Goal: Transaction & Acquisition: Purchase product/service

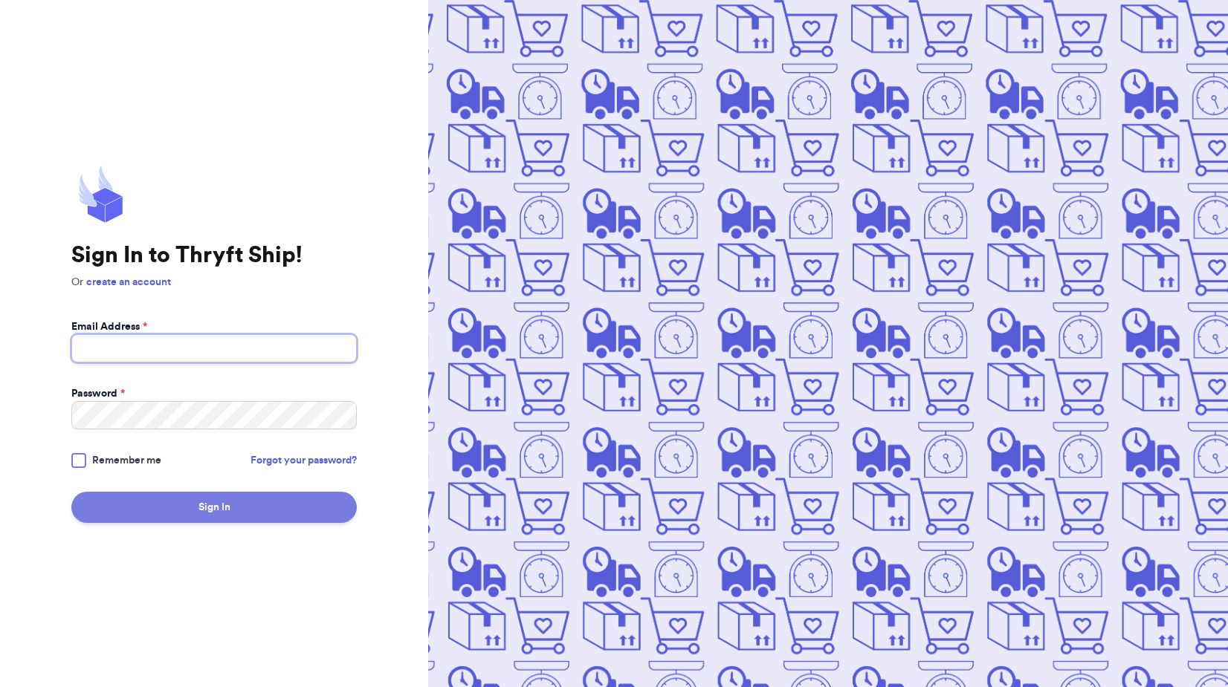
type input "[EMAIL_ADDRESS][DOMAIN_NAME]"
click at [221, 514] on button "Sign In" at bounding box center [213, 507] width 285 height 31
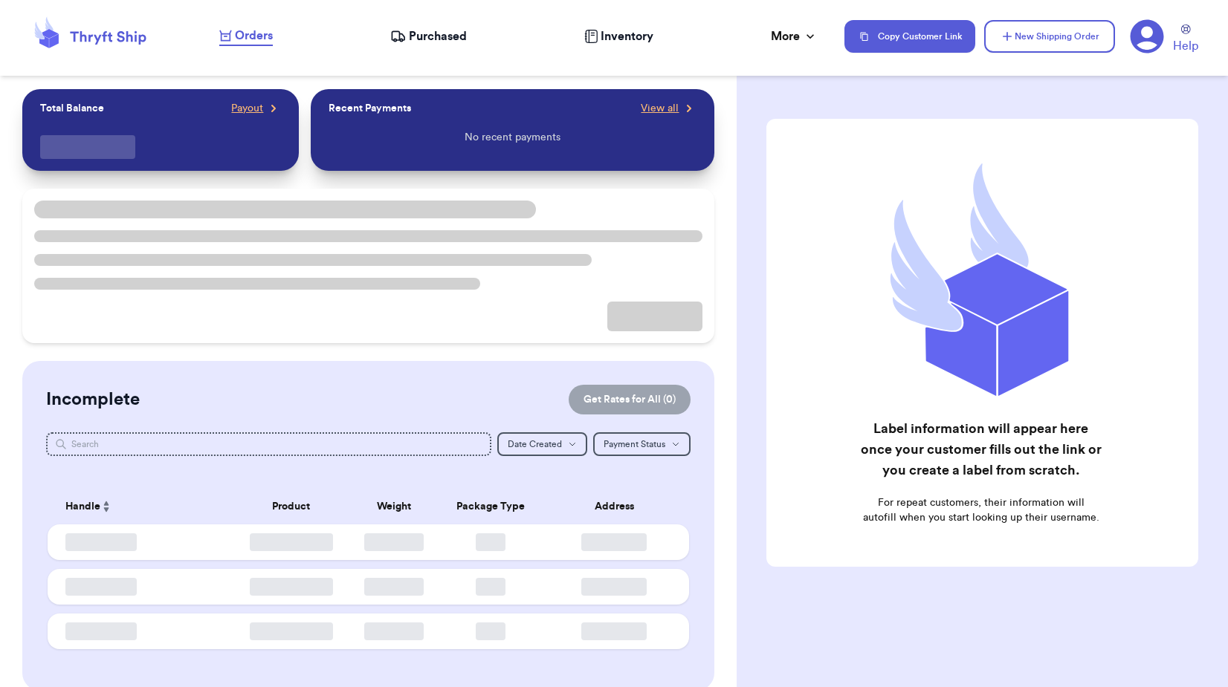
checkbox input "false"
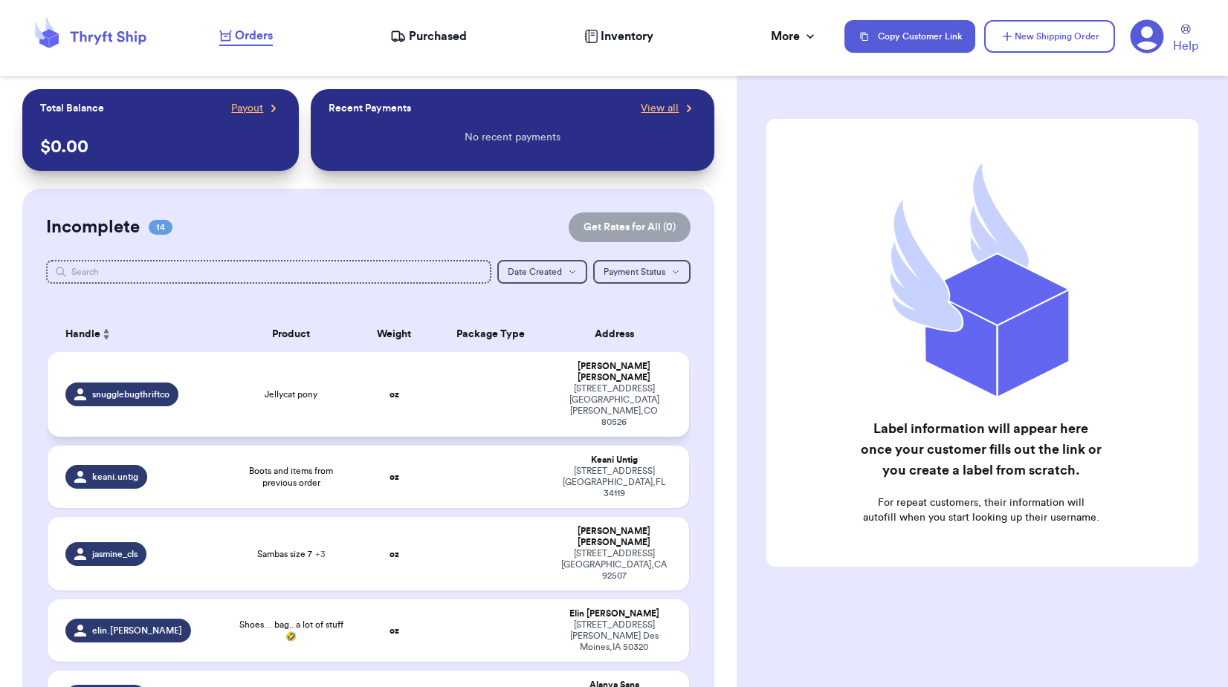
click at [497, 383] on td at bounding box center [490, 394] width 115 height 85
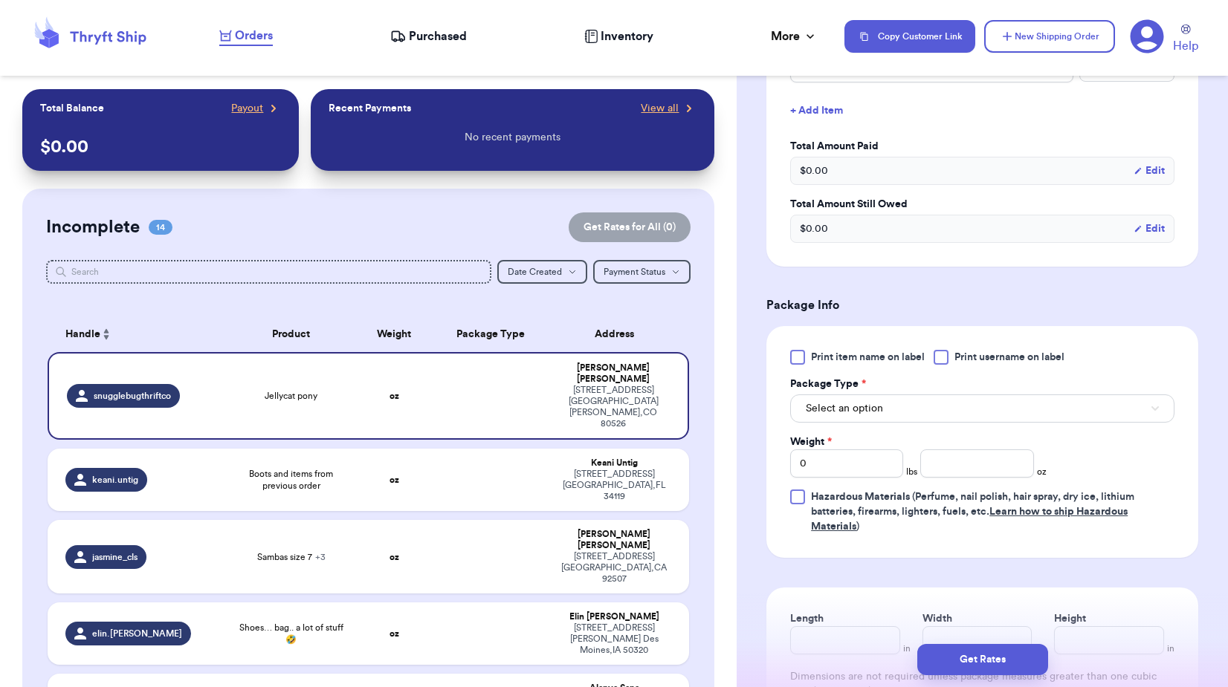
scroll to position [446, 0]
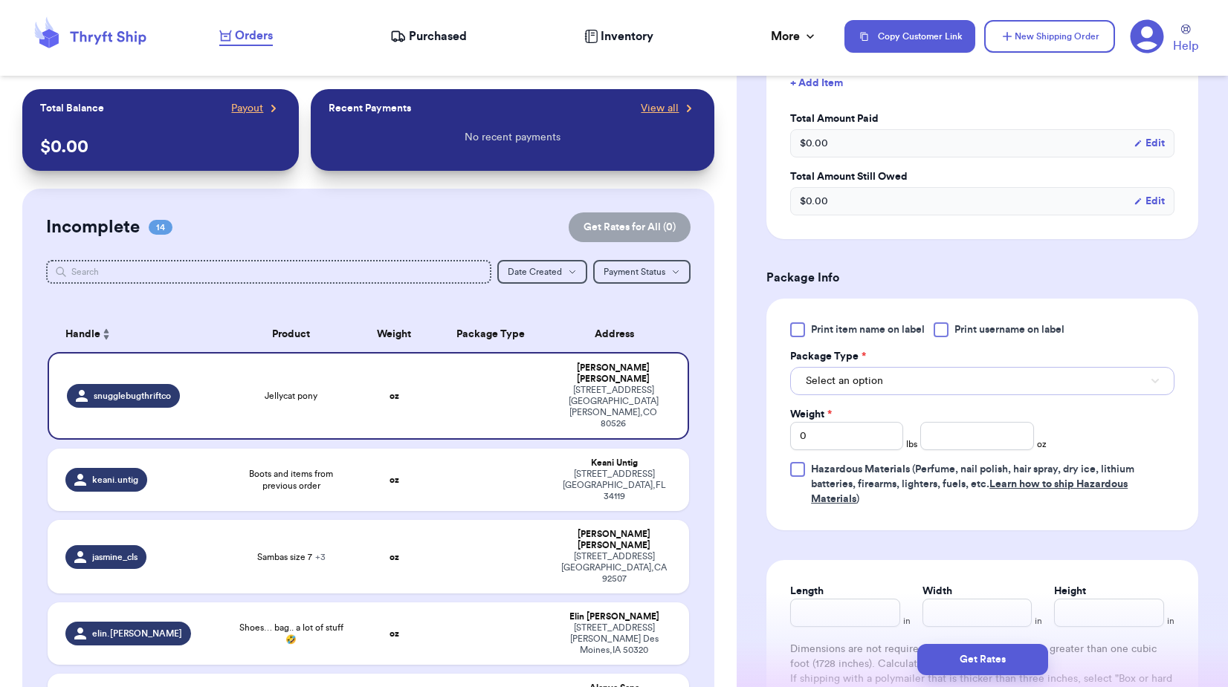
click at [910, 383] on button "Select an option" at bounding box center [982, 381] width 384 height 28
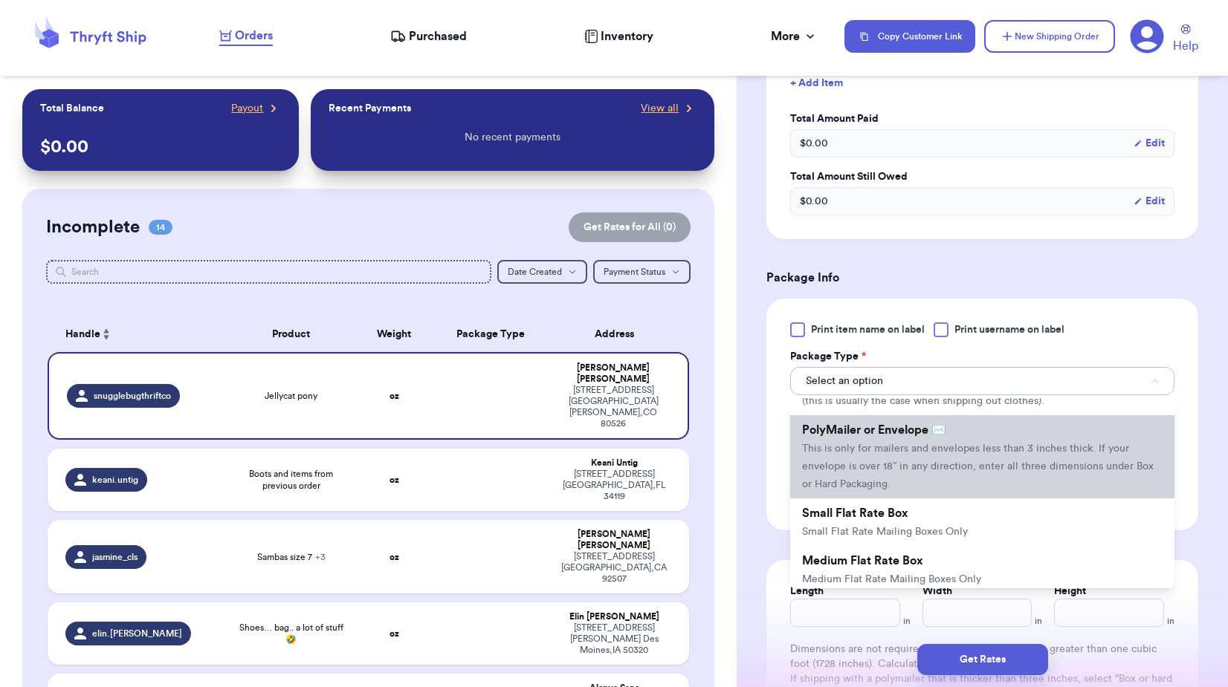
scroll to position [74, 0]
click at [959, 459] on li "PolyMailer or Envelope ✉️ This is only for mailers and envelopes less than 3 in…" at bounding box center [982, 460] width 384 height 83
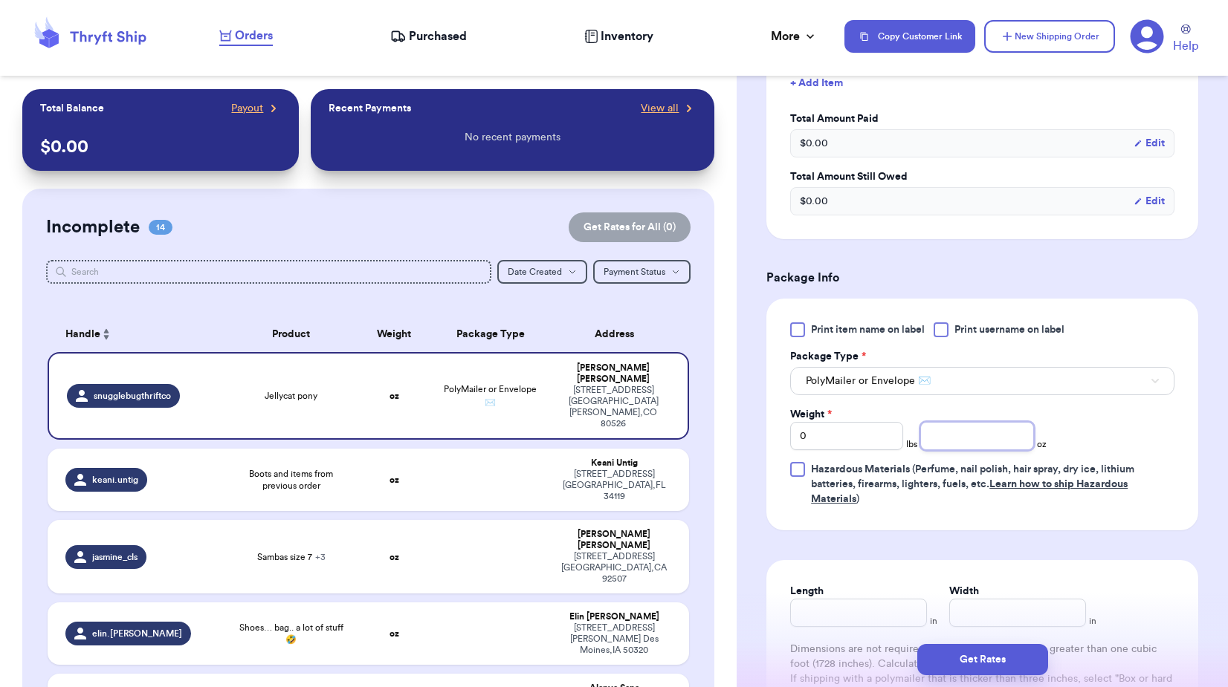
click at [969, 437] on input "number" at bounding box center [976, 436] width 113 height 28
click at [941, 335] on div at bounding box center [940, 330] width 15 height 15
click at [0, 0] on input "Print username on label" at bounding box center [0, 0] width 0 height 0
click at [979, 435] on input "number" at bounding box center [976, 436] width 113 height 28
type input "10"
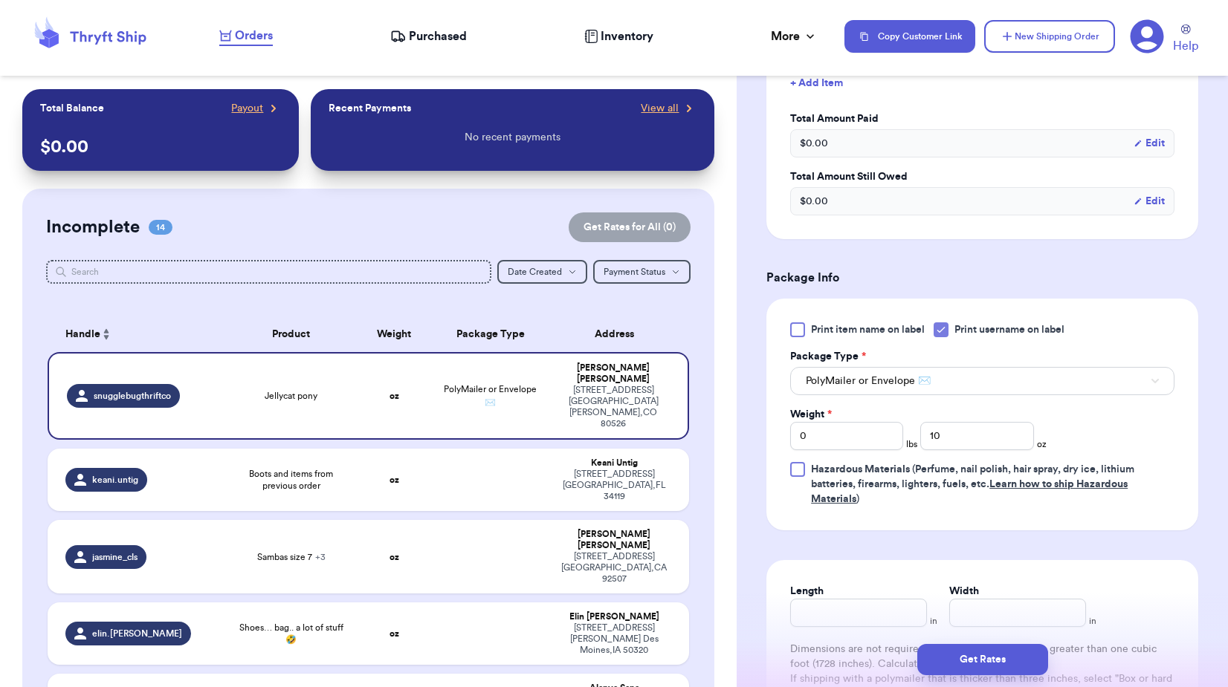
click at [1142, 421] on div "Print item name on label Print username on label Package Type * PolyMailer or E…" at bounding box center [982, 415] width 384 height 184
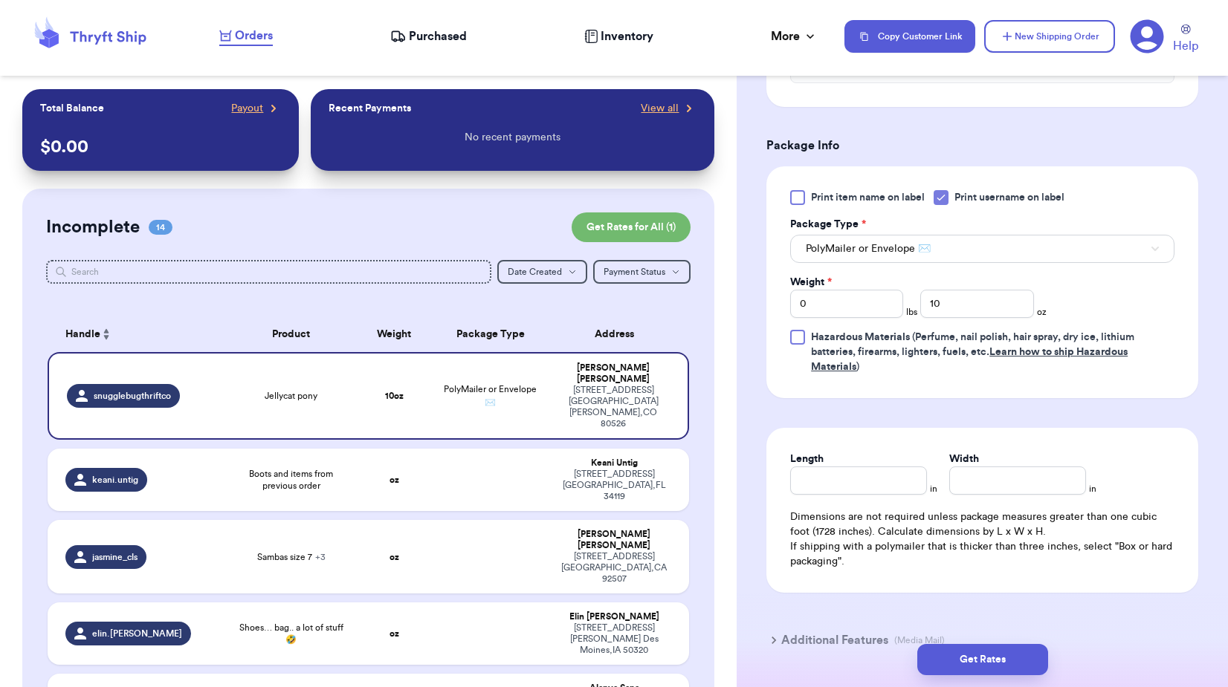
scroll to position [595, 0]
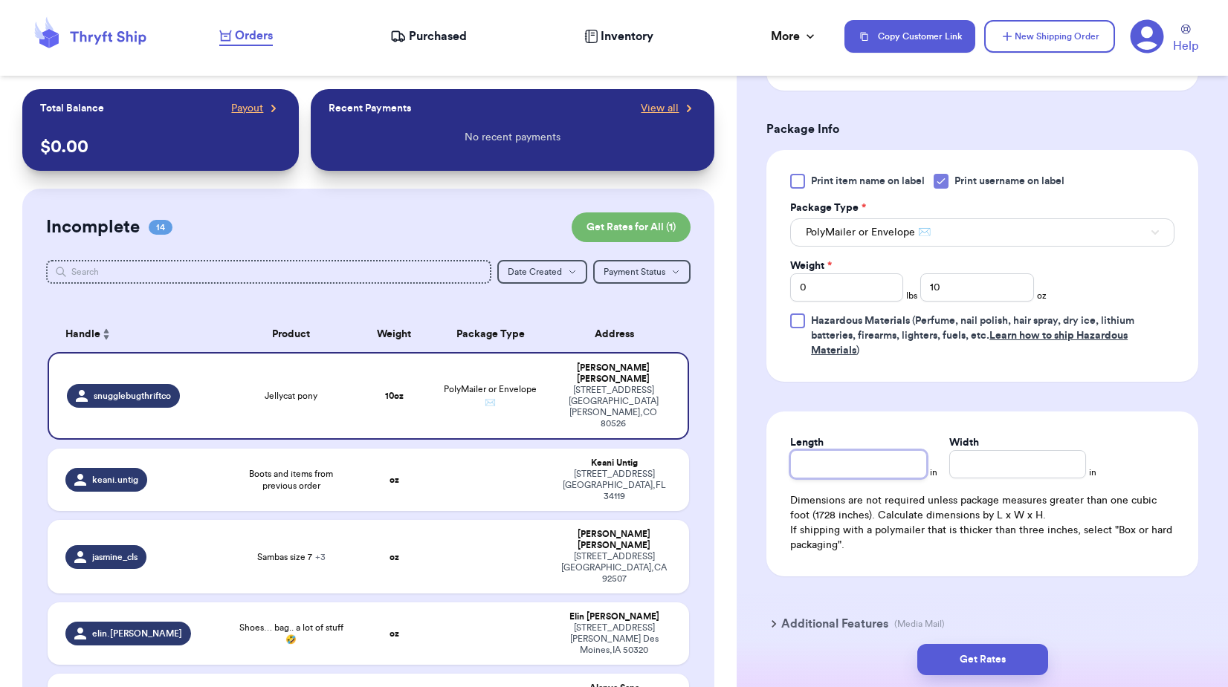
click at [868, 467] on input "Length" at bounding box center [858, 464] width 137 height 28
click at [1133, 420] on div "Length in Width in Dimensions are not required unless package measures greater …" at bounding box center [982, 494] width 432 height 165
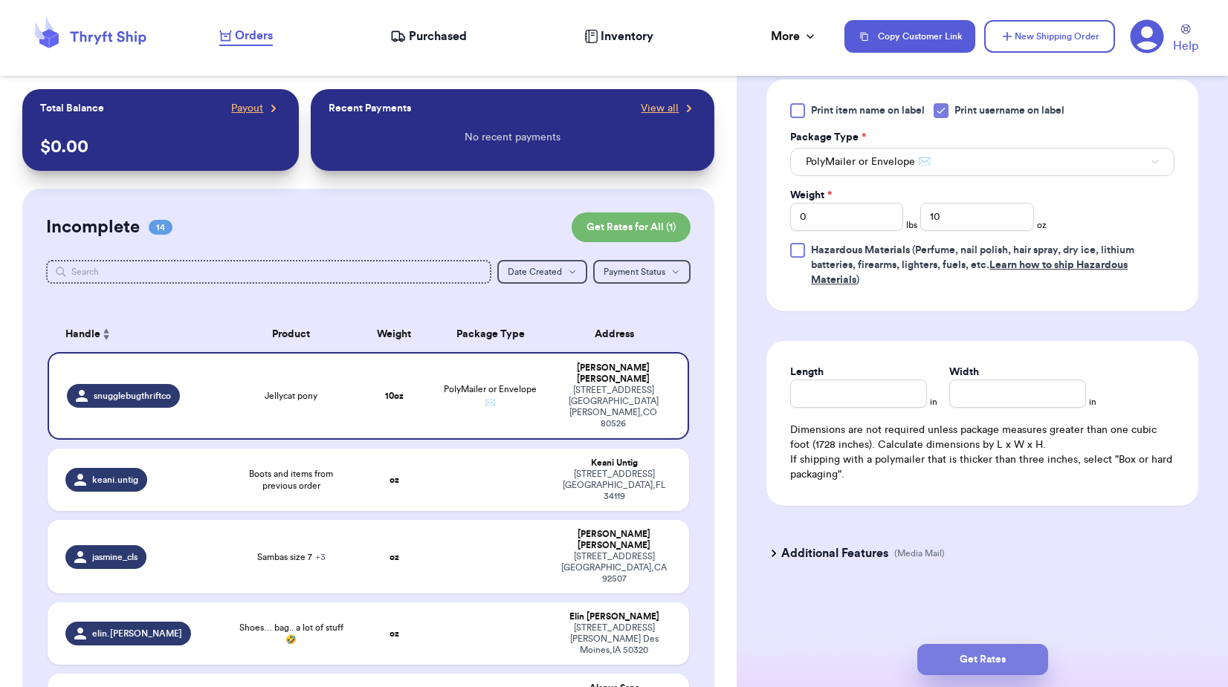
click at [1000, 666] on button "Get Rates" at bounding box center [982, 659] width 131 height 31
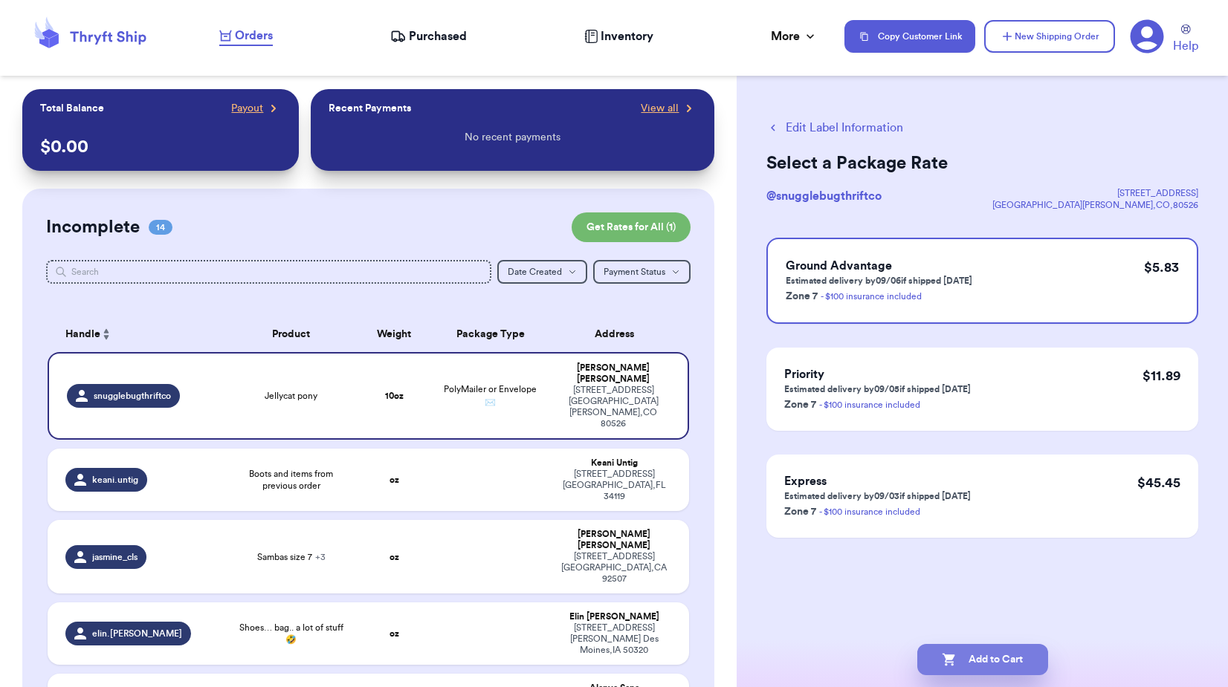
click at [1008, 665] on button "Add to Cart" at bounding box center [982, 659] width 131 height 31
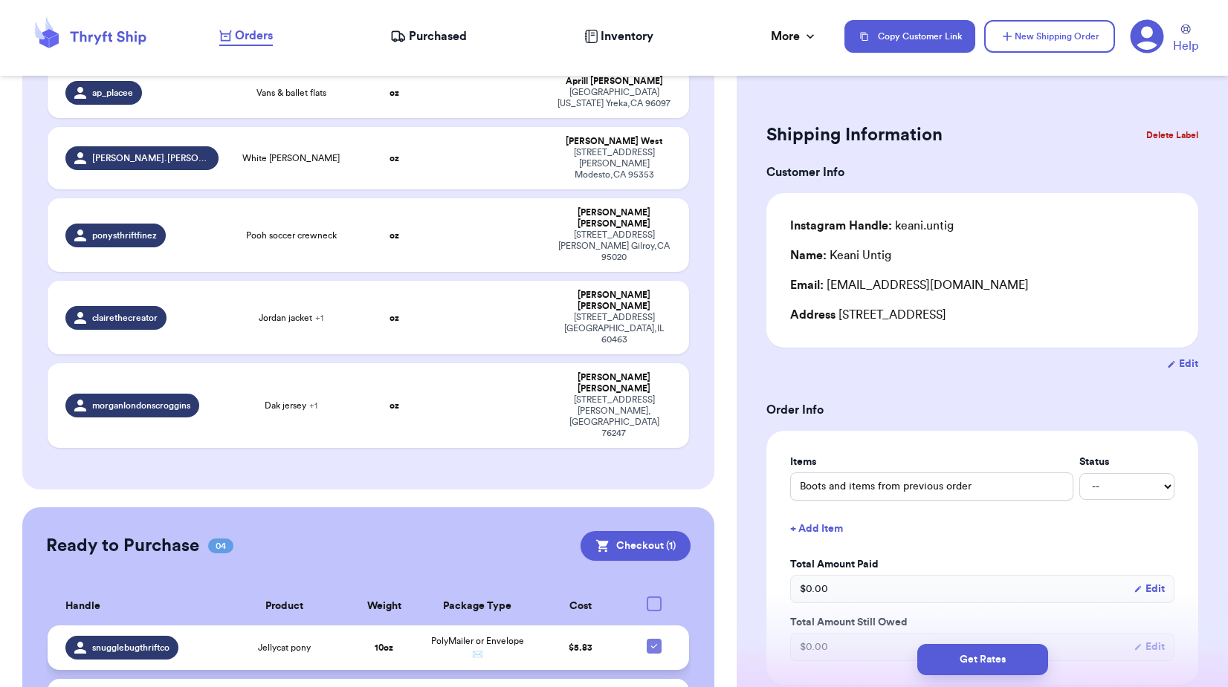
scroll to position [884, 0]
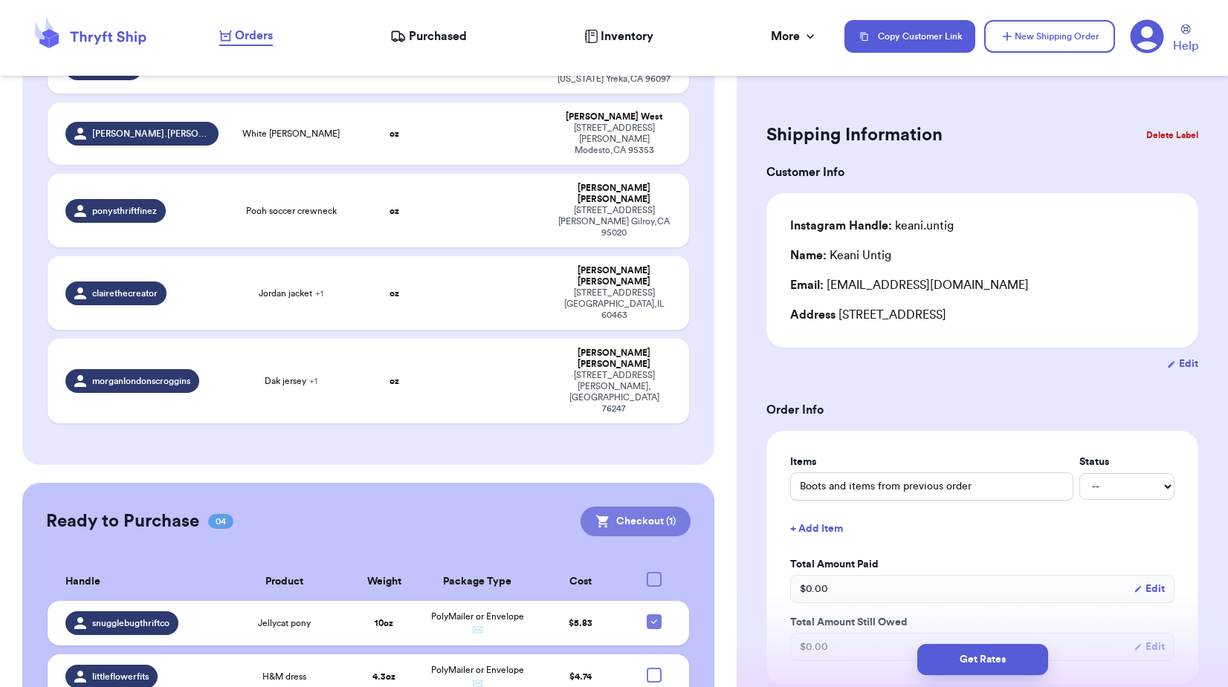
click at [624, 507] on button "Checkout ( 1 )" at bounding box center [635, 522] width 110 height 30
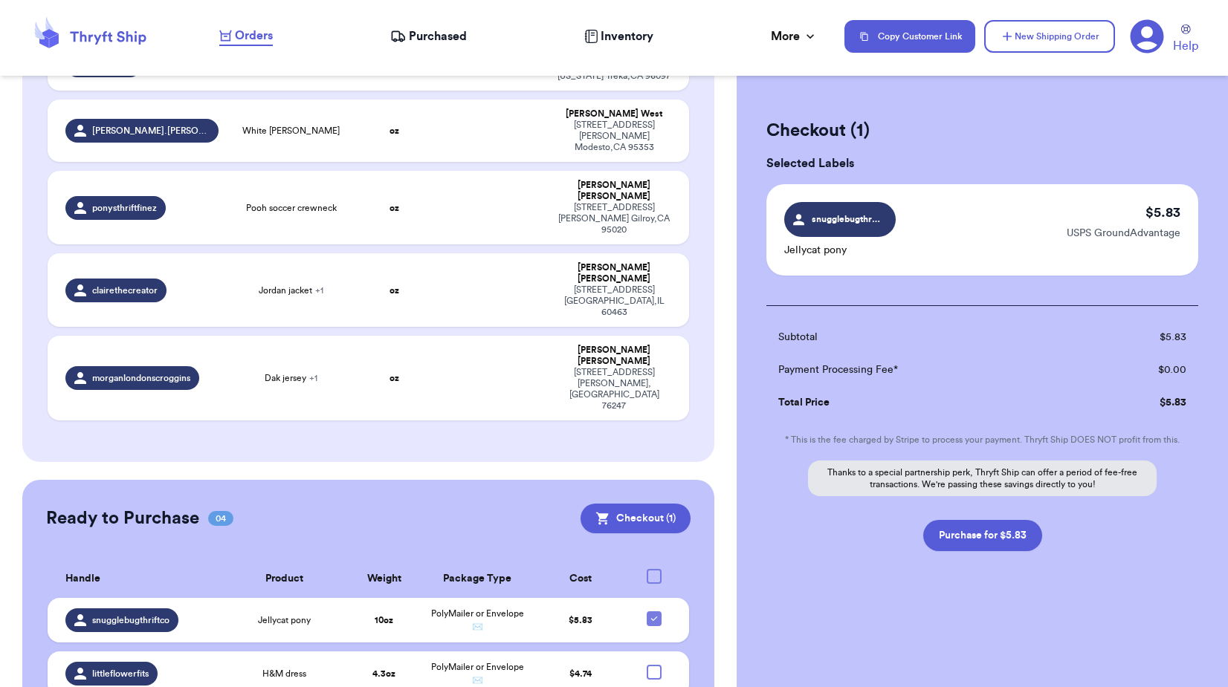
scroll to position [881, 0]
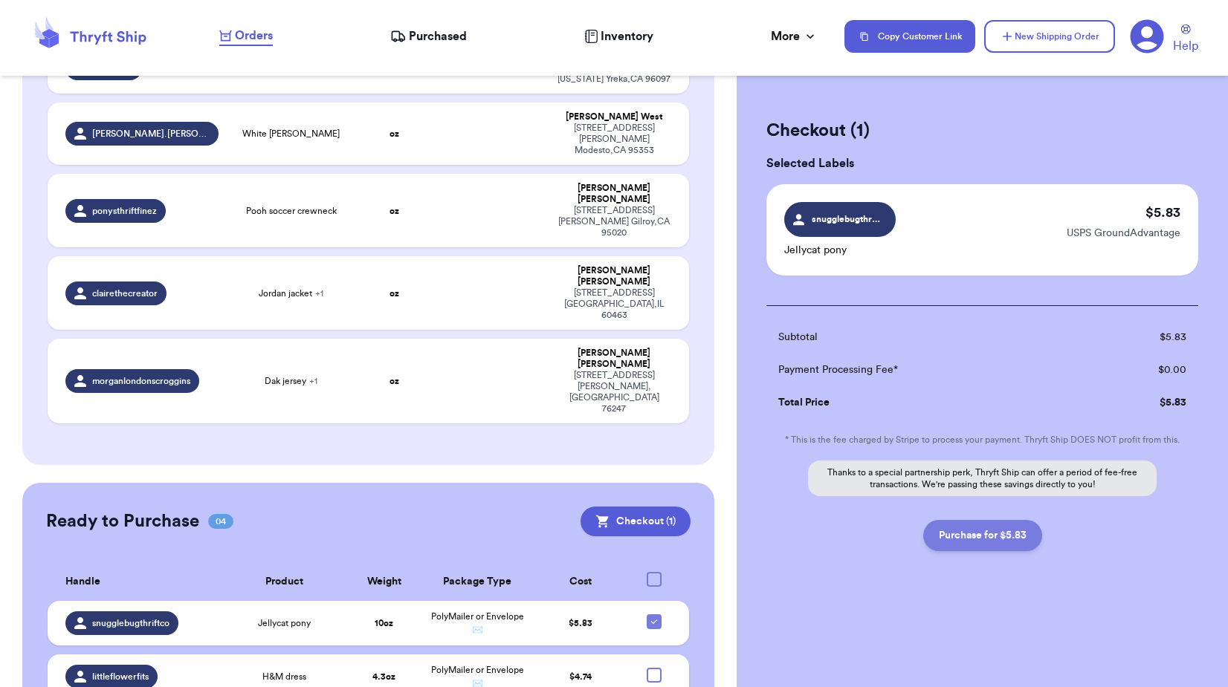
click at [1009, 532] on button "Purchase for $5.83" at bounding box center [982, 535] width 119 height 31
checkbox input "false"
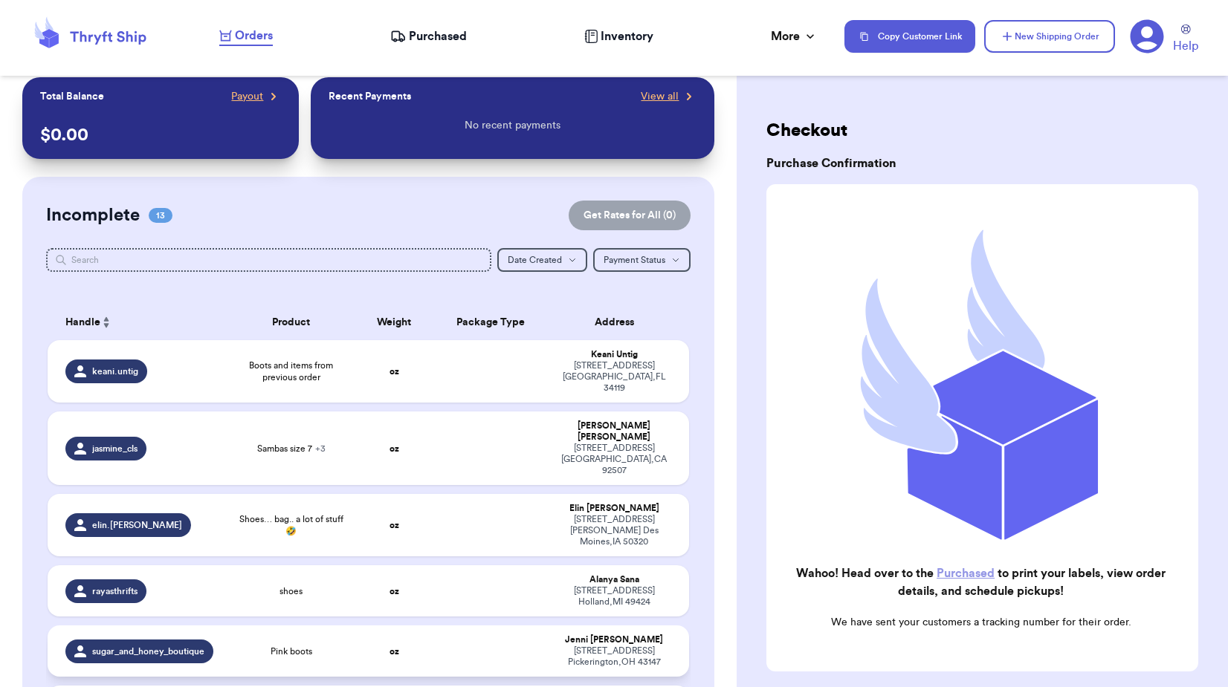
scroll to position [0, 0]
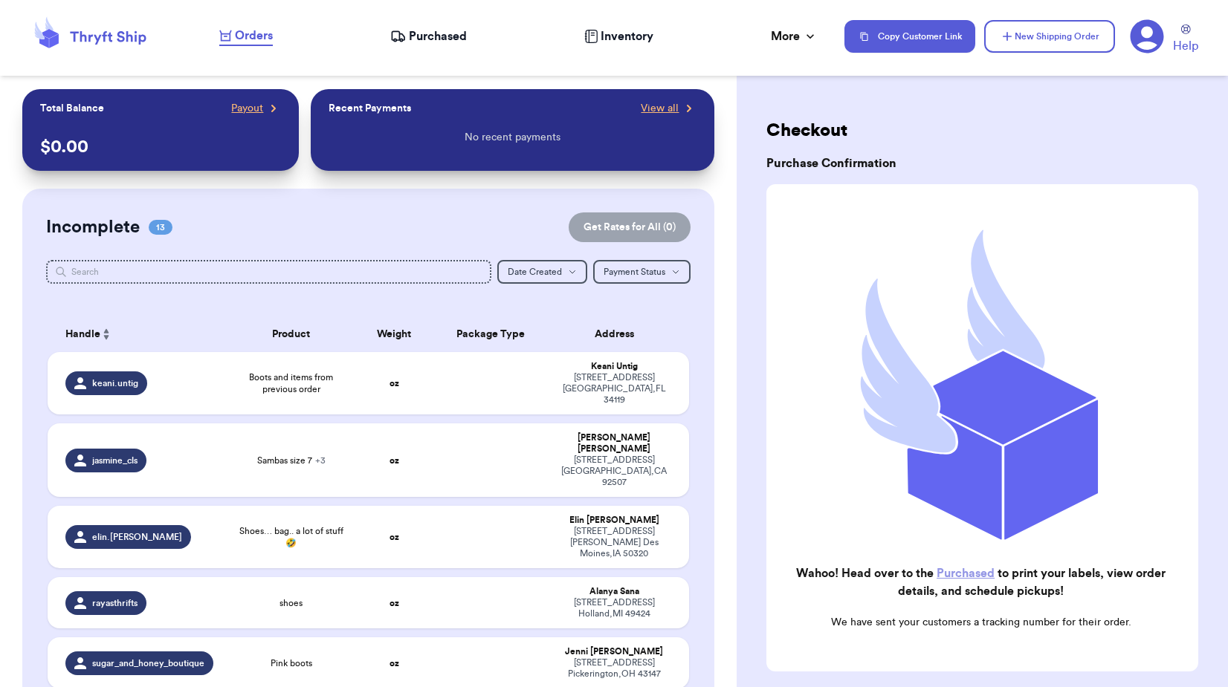
click at [424, 36] on span "Purchased" at bounding box center [438, 36] width 58 height 18
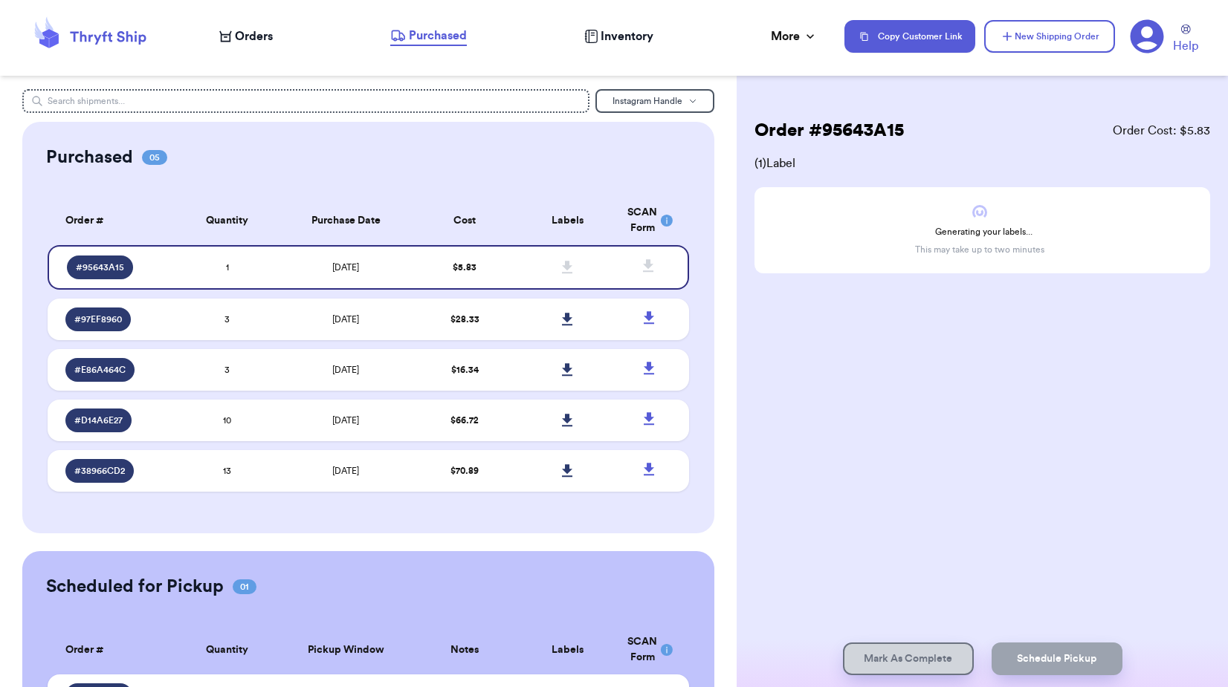
click at [262, 48] on nav "Orders Purchased Inventory More Stats Completed Orders Payments Payouts Copy Cu…" at bounding box center [715, 36] width 1023 height 49
click at [251, 30] on span "Orders" at bounding box center [254, 36] width 38 height 18
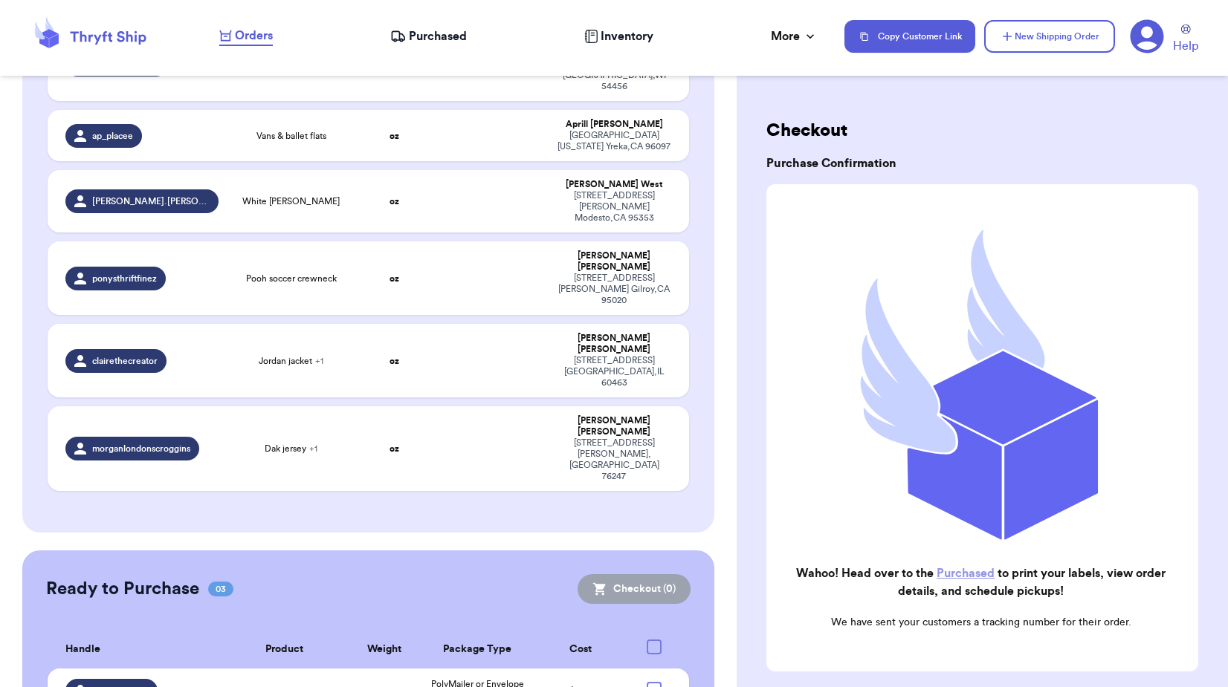
scroll to position [827, 0]
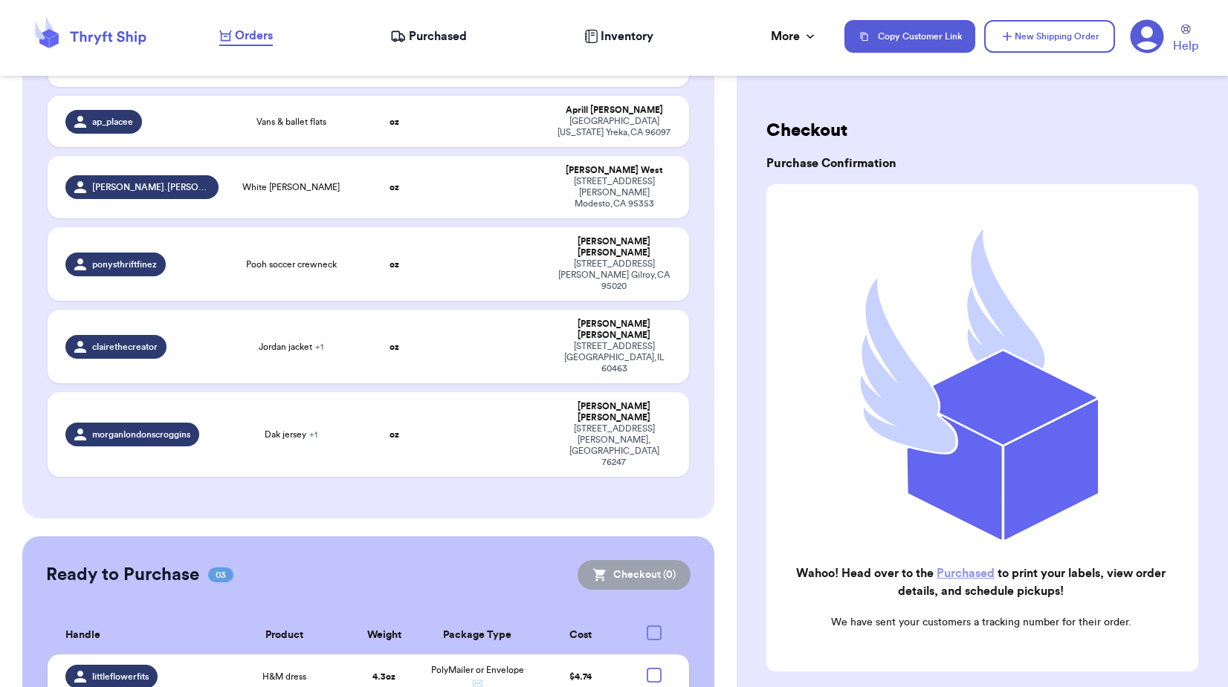
click at [647, 668] on div at bounding box center [654, 675] width 15 height 15
click at [653, 667] on input "checkbox" at bounding box center [653, 667] width 1 height 1
checkbox input "true"
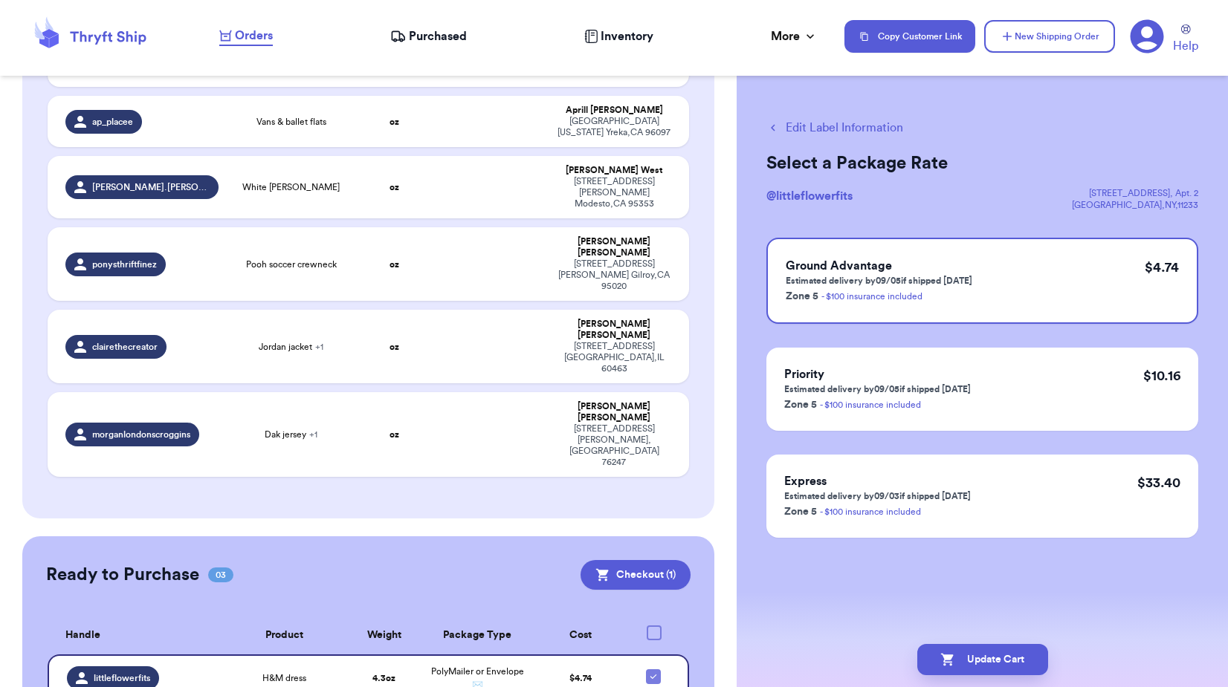
checkbox input "true"
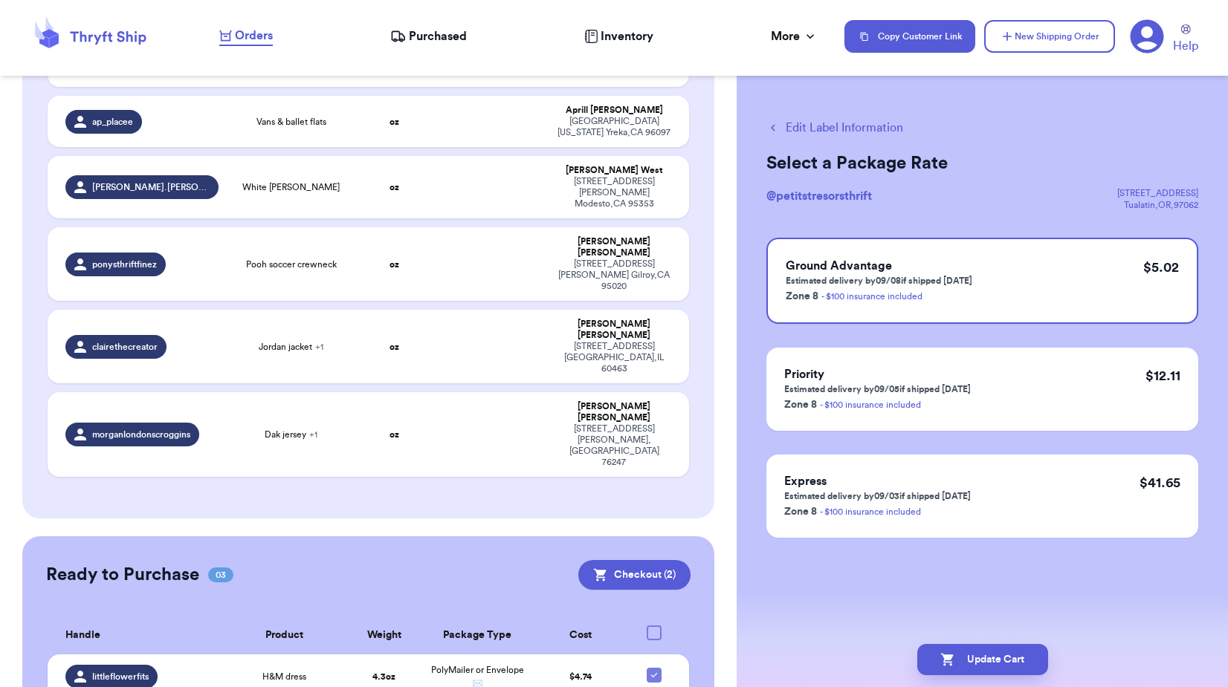
checkbox input "true"
click at [632, 560] on button "Checkout ( 3 )" at bounding box center [634, 575] width 112 height 30
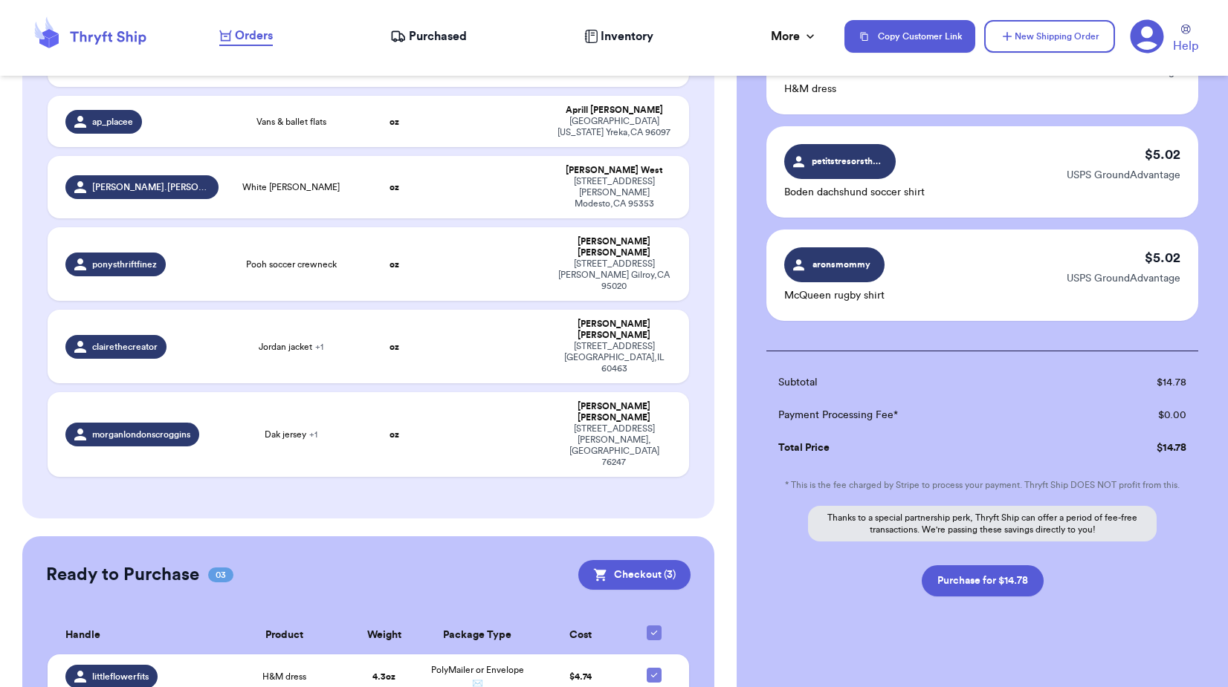
scroll to position [175, 0]
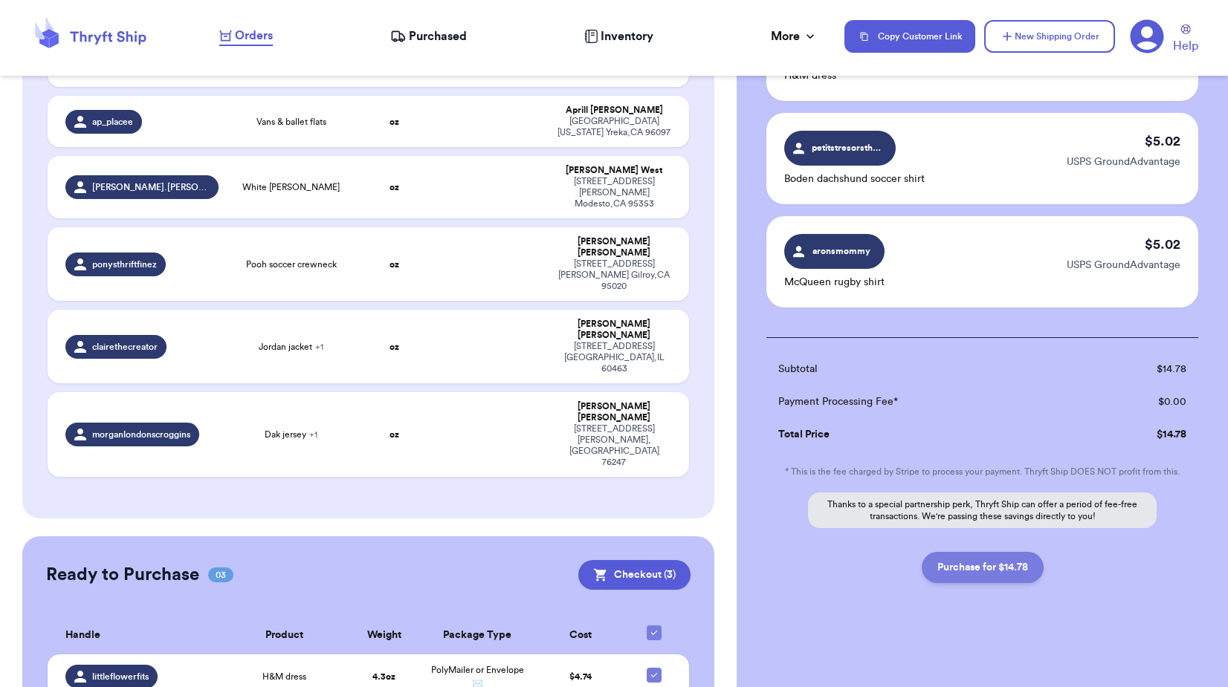
click at [997, 574] on button "Purchase for $14.78" at bounding box center [982, 567] width 122 height 31
checkbox input "false"
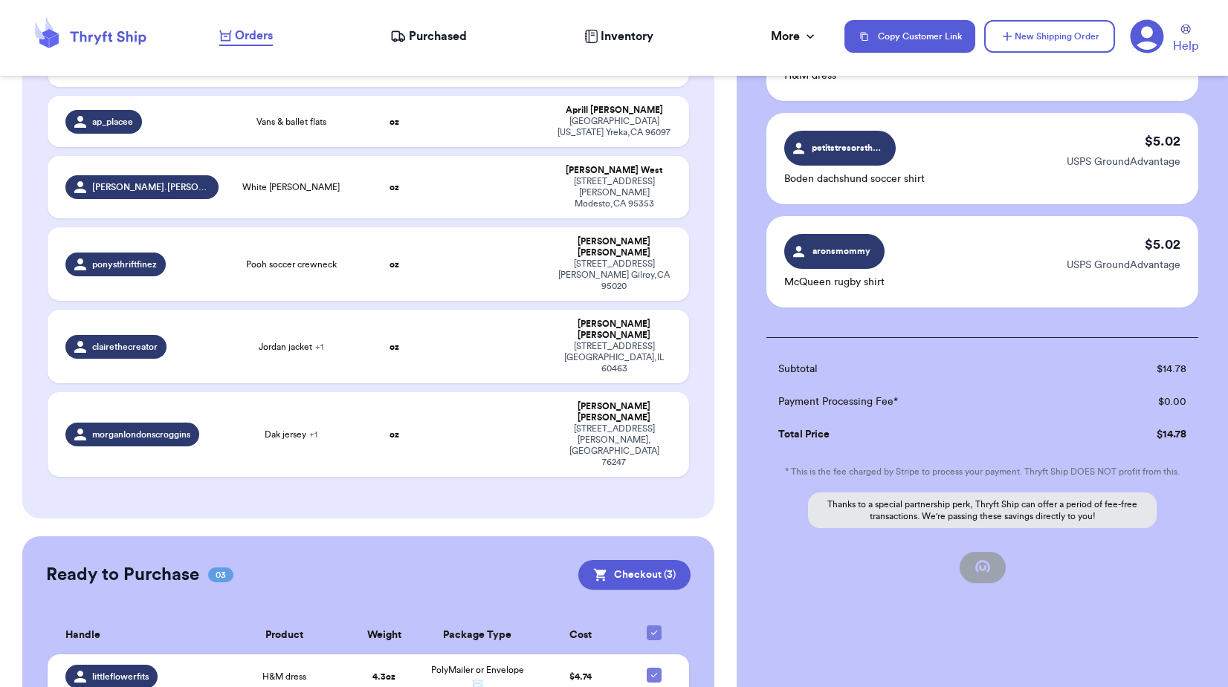
scroll to position [80, 0]
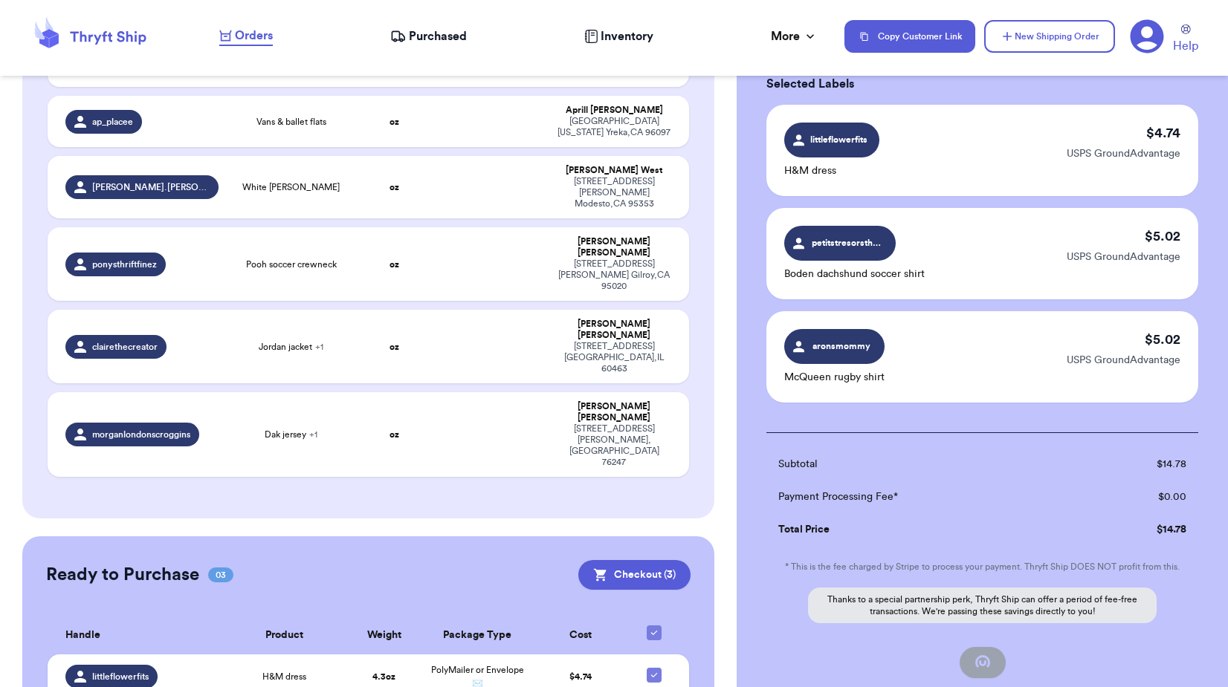
checkbox input "true"
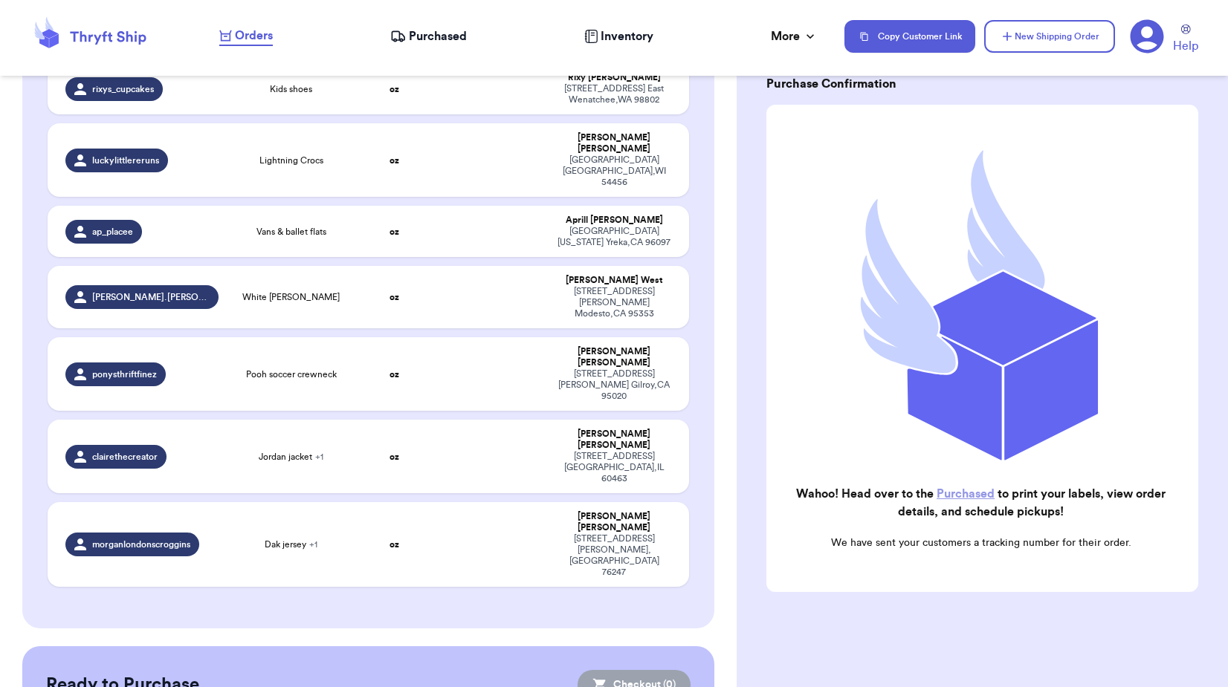
click at [438, 28] on span "Purchased" at bounding box center [438, 36] width 58 height 18
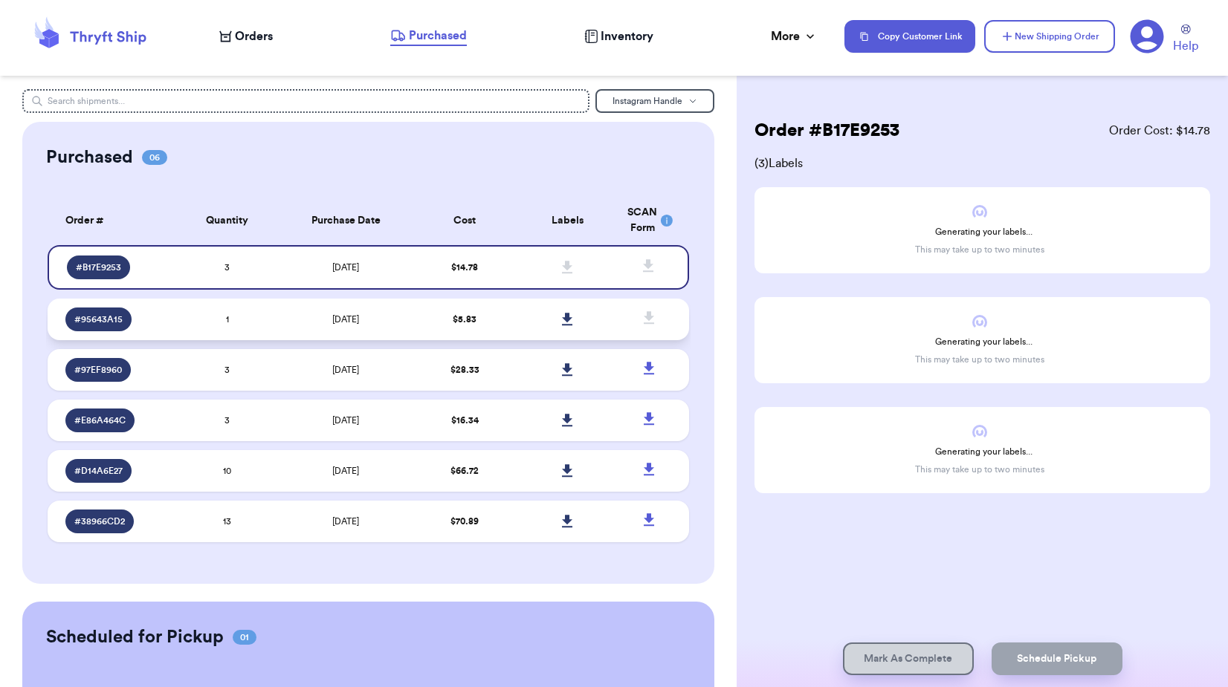
click at [562, 322] on icon at bounding box center [567, 319] width 10 height 13
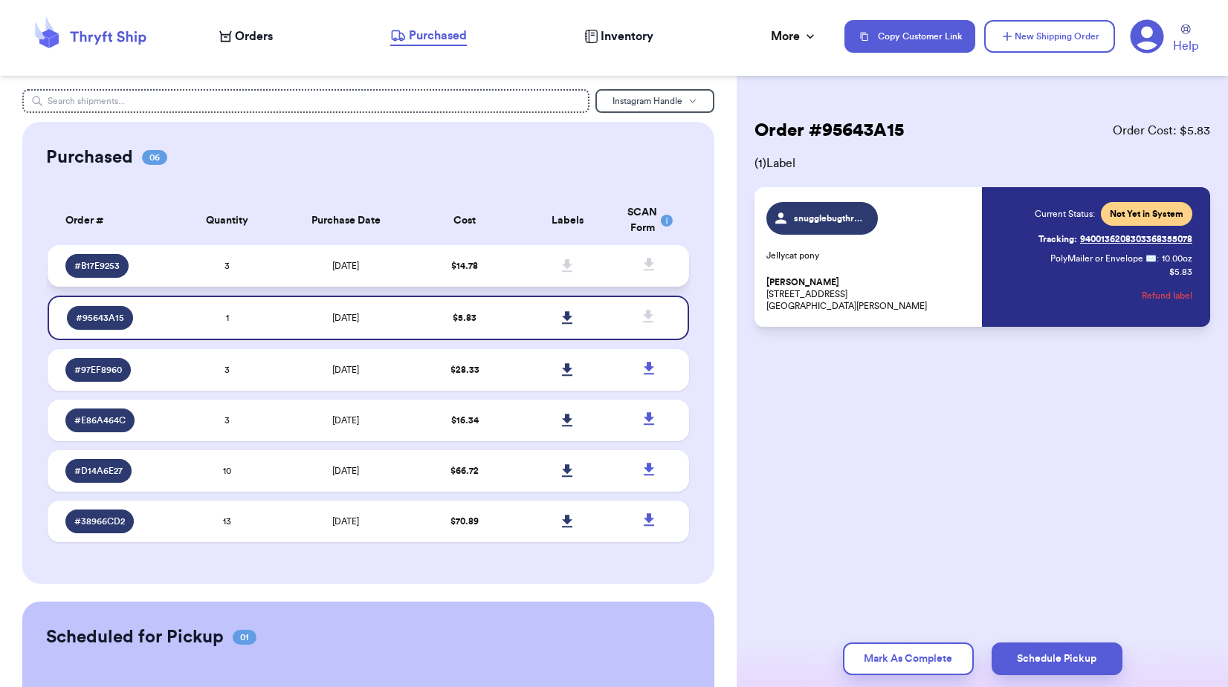
click at [587, 265] on td at bounding box center [567, 266] width 103 height 42
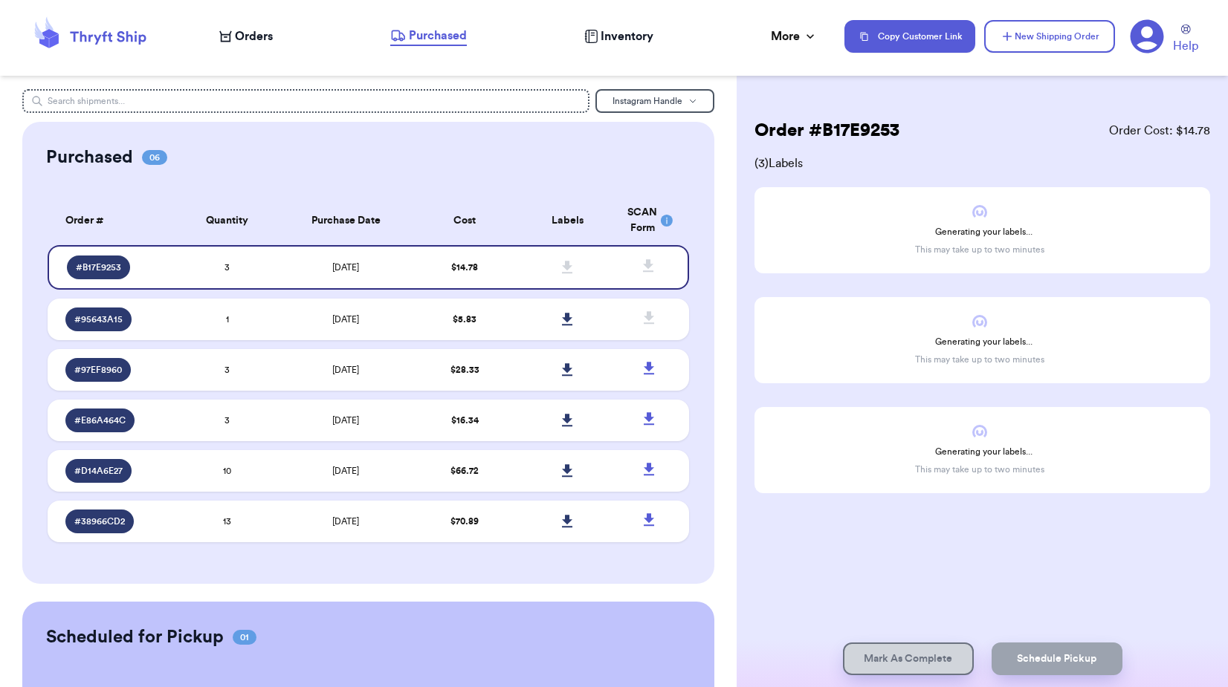
click at [243, 23] on nav "Orders Purchased Inventory More Stats Completed Orders Payments Payouts Copy Cu…" at bounding box center [715, 36] width 1023 height 49
click at [254, 29] on span "Orders" at bounding box center [254, 36] width 38 height 18
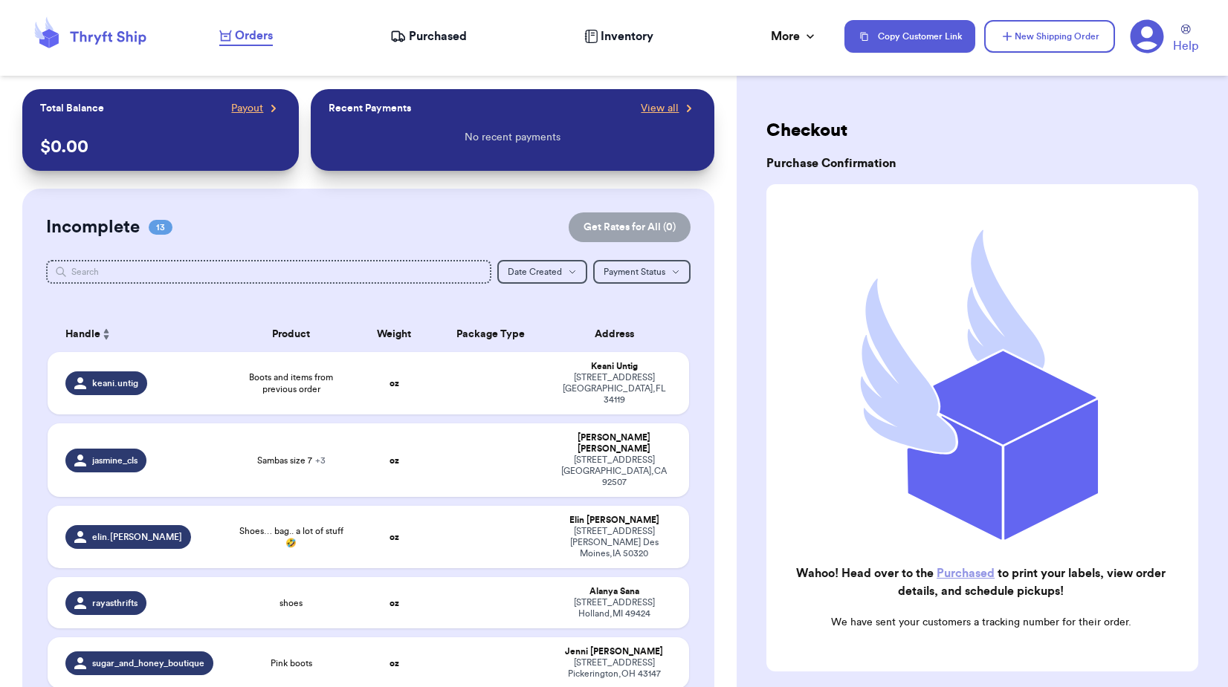
click at [432, 41] on span "Purchased" at bounding box center [438, 36] width 58 height 18
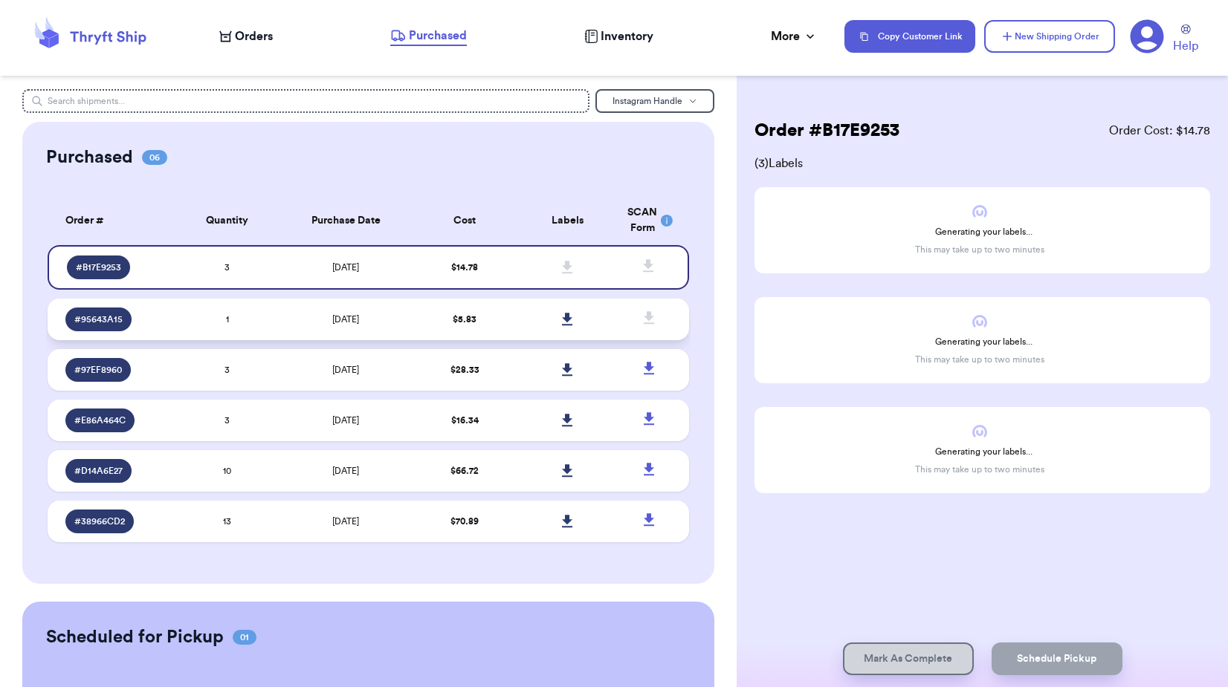
click at [496, 325] on td "$ 5.83" at bounding box center [464, 320] width 103 height 42
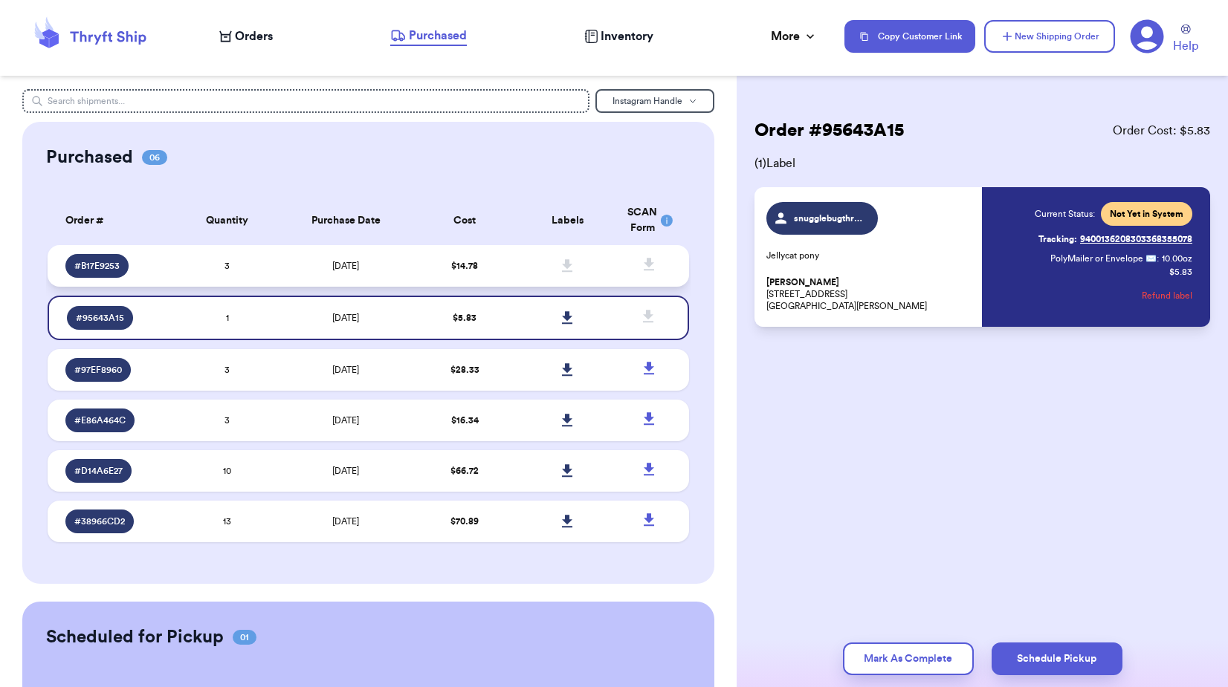
click at [502, 280] on td "$ 14.78" at bounding box center [464, 266] width 103 height 42
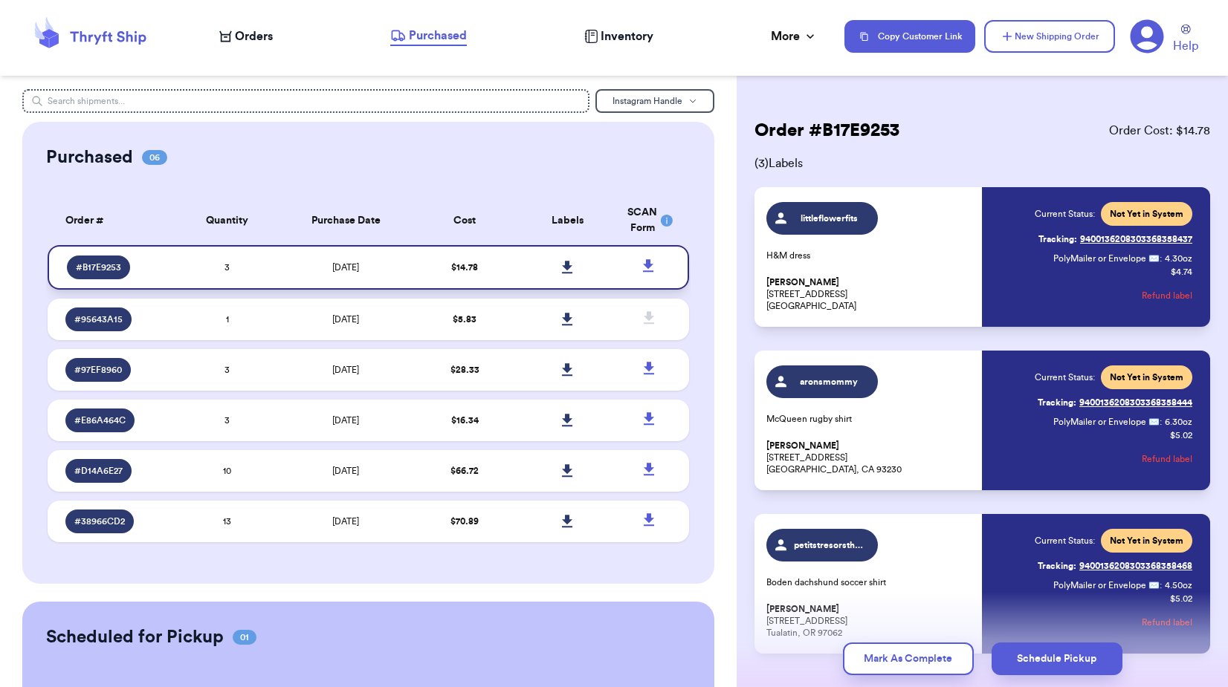
click at [563, 268] on icon at bounding box center [567, 267] width 11 height 13
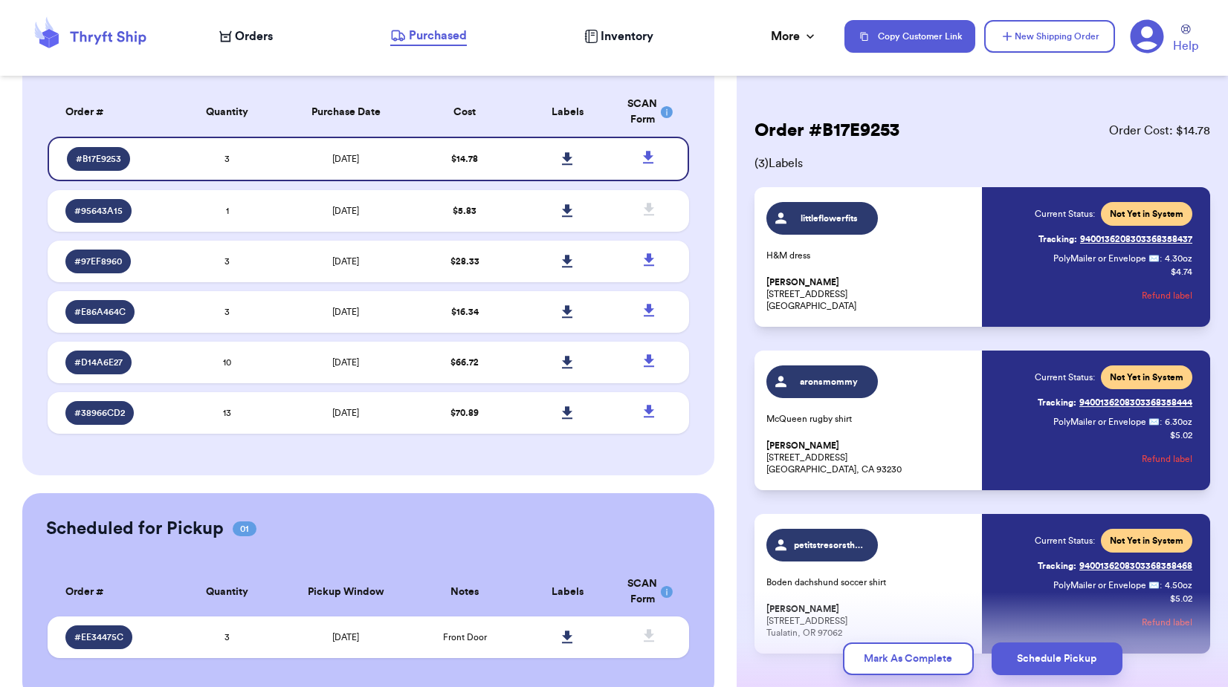
scroll to position [139, 0]
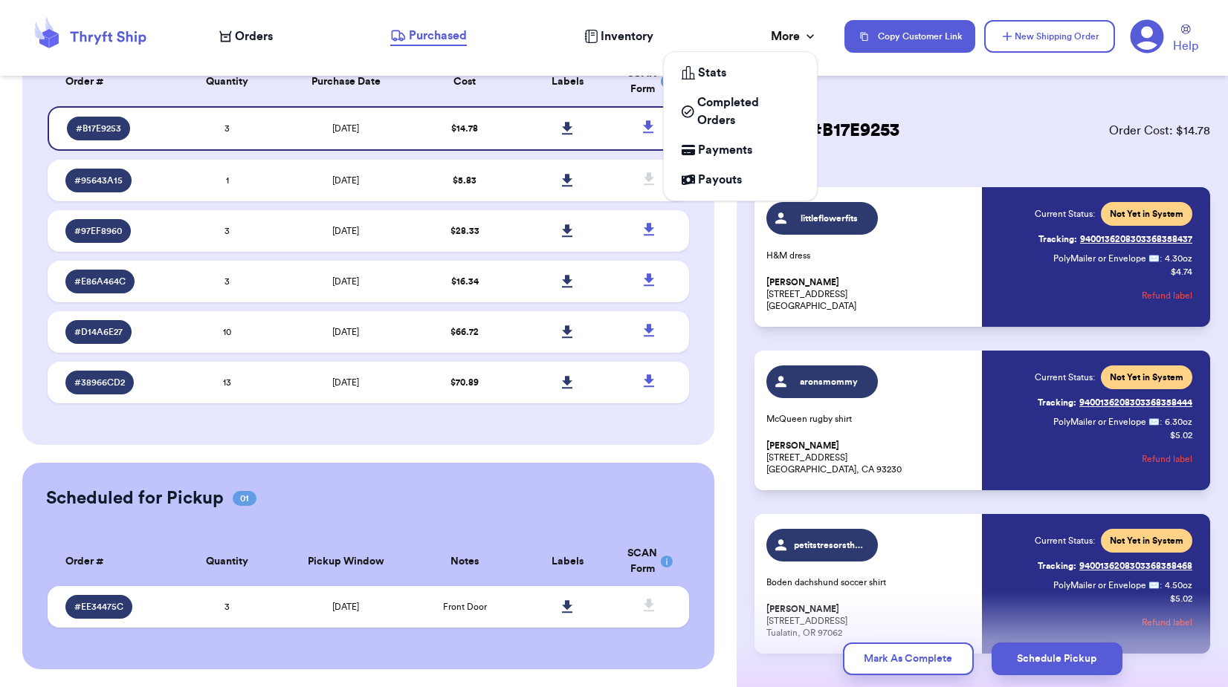
click at [796, 28] on div "More" at bounding box center [794, 36] width 47 height 18
click at [745, 106] on span "Completed Orders" at bounding box center [748, 112] width 102 height 36
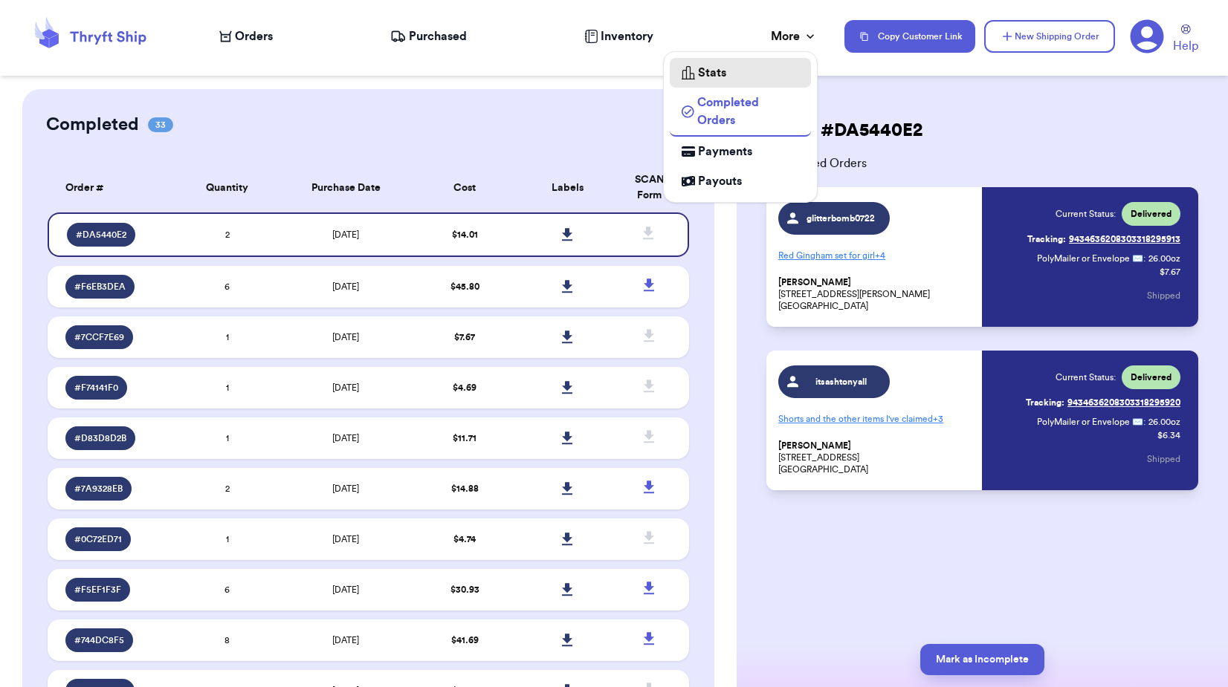
click at [702, 72] on span "Stats" at bounding box center [712, 73] width 28 height 18
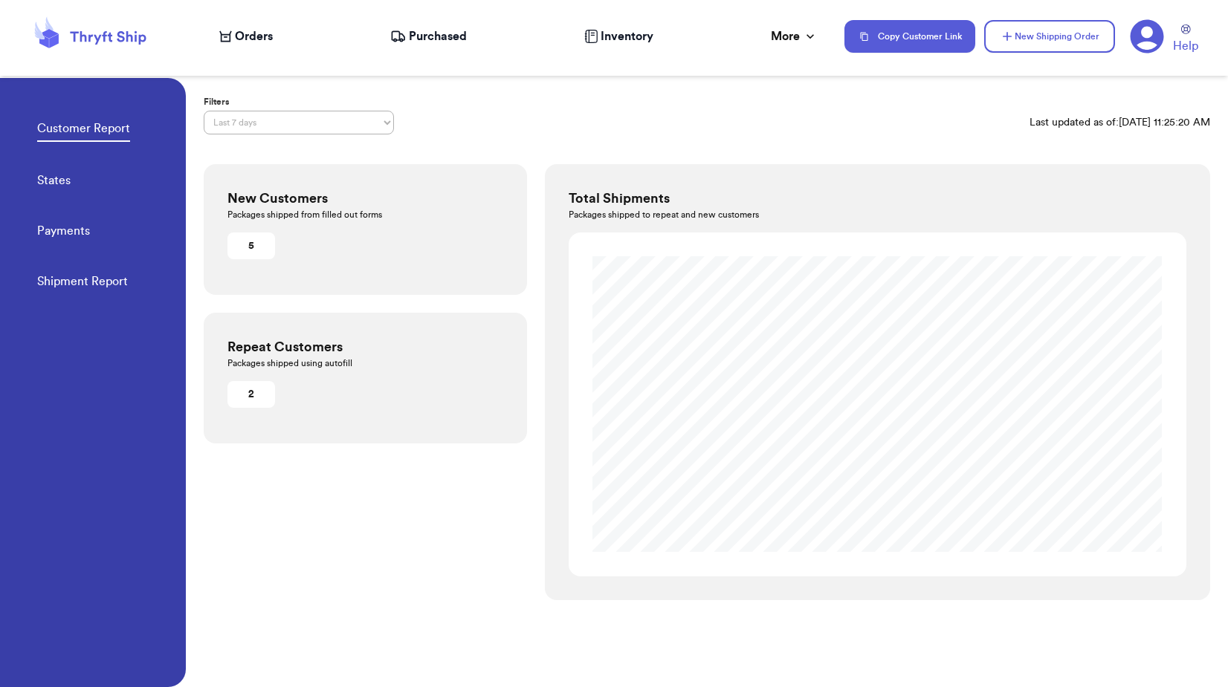
click at [88, 181] on div "Customer Report States Payments Shipment Report" at bounding box center [111, 200] width 149 height 245
click at [56, 180] on link "States" at bounding box center [53, 182] width 33 height 21
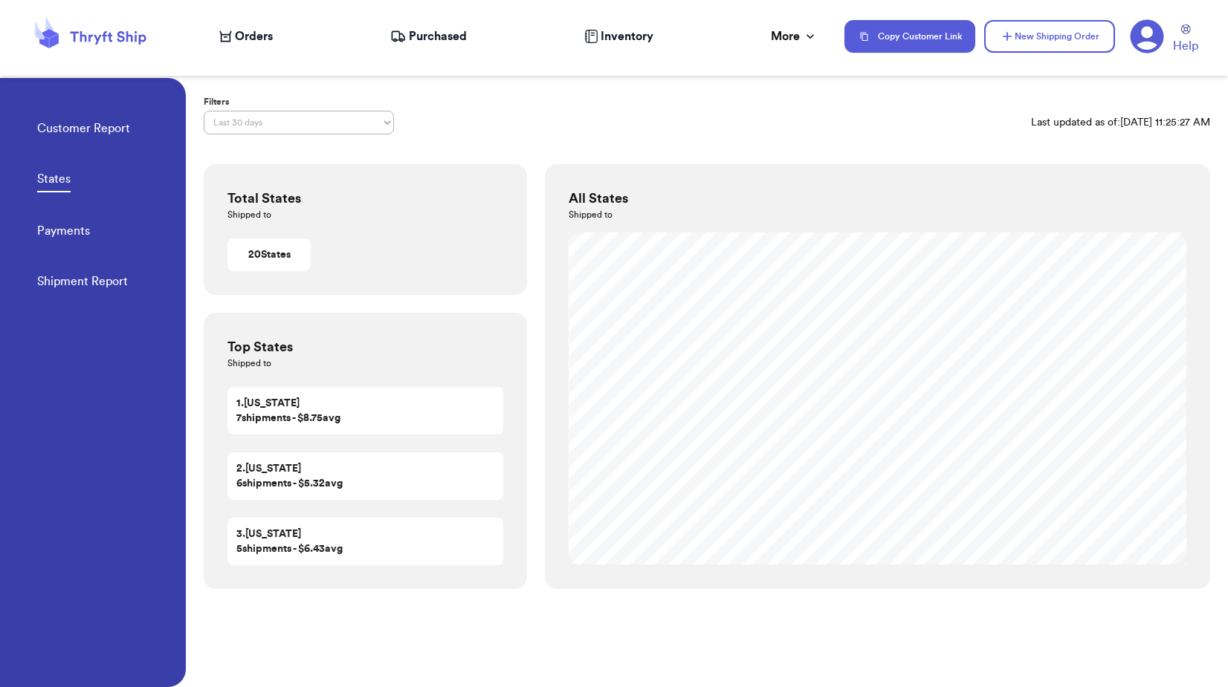
click at [373, 121] on select "Last 7 days Last 30 days Last 6 months Last year All time Custom date range" at bounding box center [299, 123] width 190 height 24
select select "ALL_TIME"
click at [204, 111] on select "Last 7 days Last 30 days Last 6 months Last year All time Custom date range" at bounding box center [299, 123] width 190 height 24
click at [99, 277] on link "Shipment Report" at bounding box center [82, 283] width 91 height 21
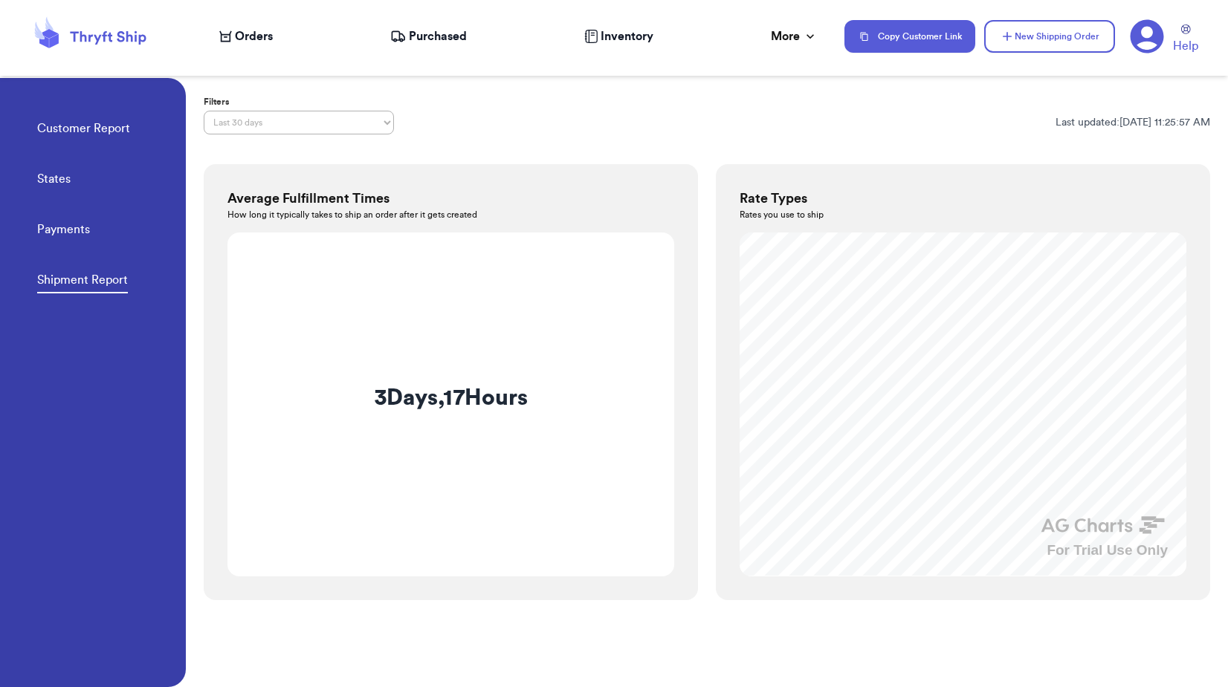
click at [258, 131] on select "Last 7 days Last 30 days Last 6 months Last year All time Custom date range" at bounding box center [299, 123] width 190 height 24
select select "ALL_TIME"
click at [204, 111] on select "Last 7 days Last 30 days Last 6 months Last year All time Custom date range" at bounding box center [299, 123] width 190 height 24
click at [129, 242] on div "Customer Report States Payments Shipment Report" at bounding box center [111, 200] width 149 height 245
click at [80, 234] on link "Payments" at bounding box center [63, 231] width 53 height 21
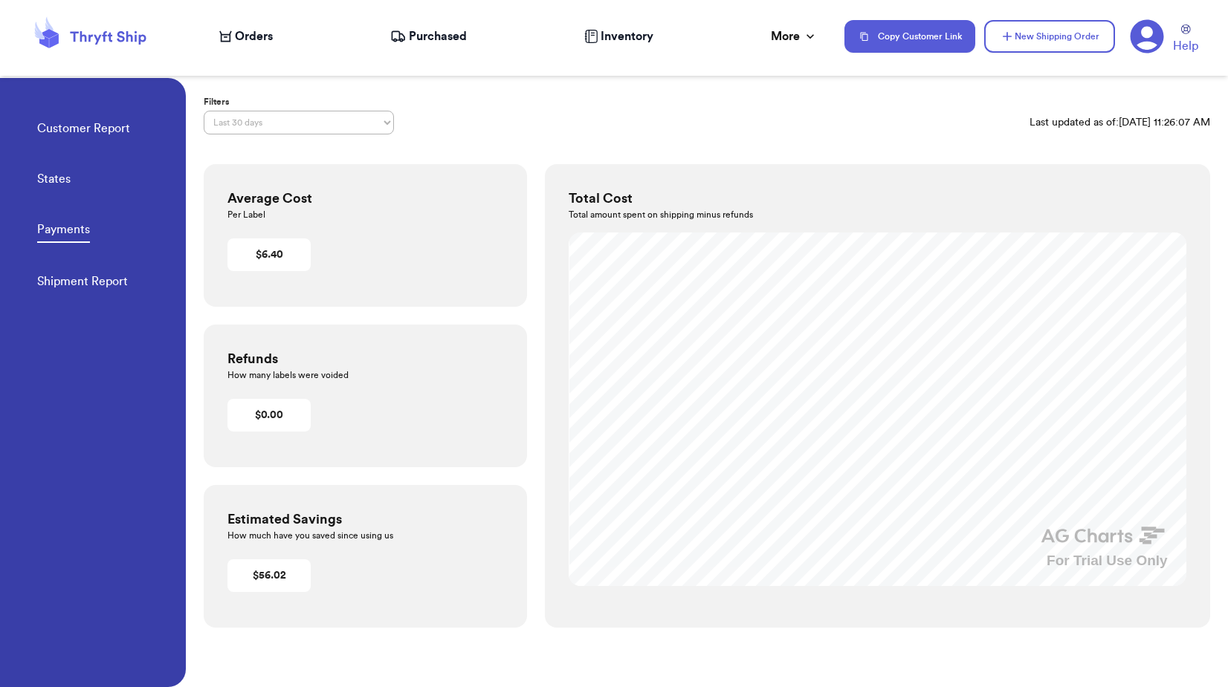
click at [319, 114] on select "Last 7 days Last 30 days Last 6 months Last year All time Custom date range" at bounding box center [299, 123] width 190 height 24
click at [204, 111] on select "Last 7 days Last 30 days Last 6 months Last year All time Custom date range" at bounding box center [299, 123] width 190 height 24
click at [288, 125] on select "Last 7 days Last 30 days Last 6 months Last year All time Custom date range" at bounding box center [299, 123] width 190 height 24
click at [204, 111] on select "Last 7 days Last 30 days Last 6 months Last year All time Custom date range" at bounding box center [299, 123] width 190 height 24
click at [265, 134] on select "Last 7 days Last 30 days Last 6 months Last year All time Custom date range" at bounding box center [299, 123] width 190 height 24
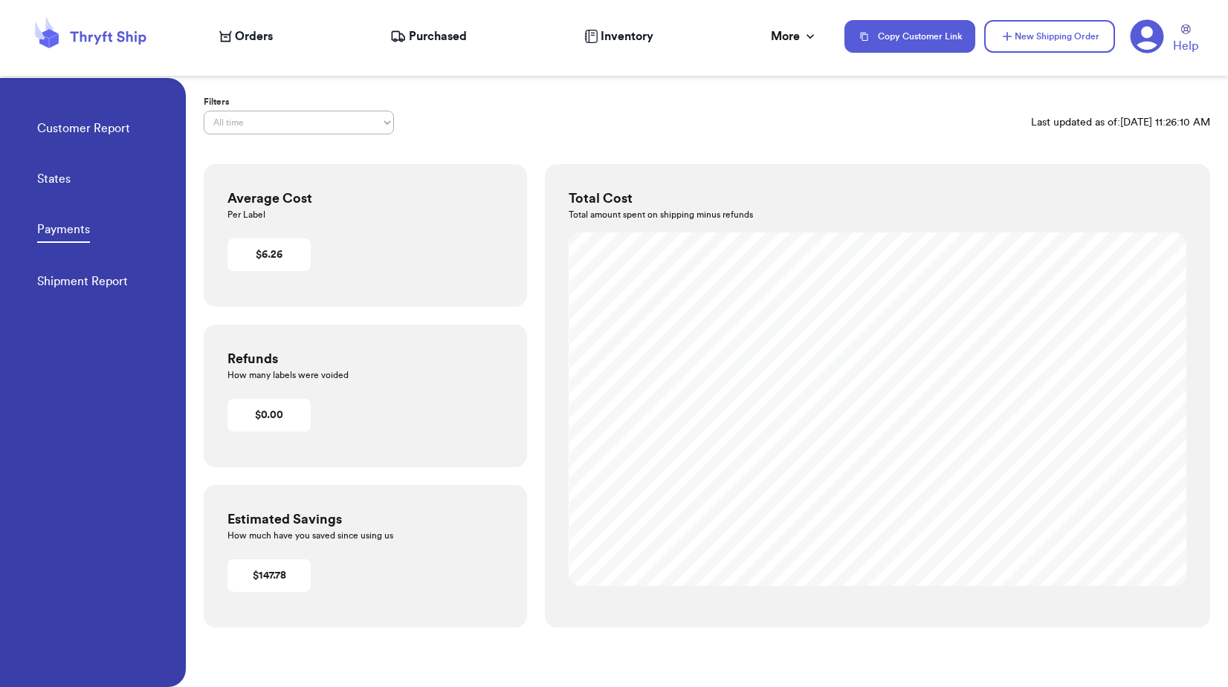
select select "LAST_YEAR"
click at [204, 111] on select "Last 7 days Last 30 days Last 6 months Last year All time Custom date range" at bounding box center [299, 123] width 190 height 24
